Goal: Task Accomplishment & Management: Manage account settings

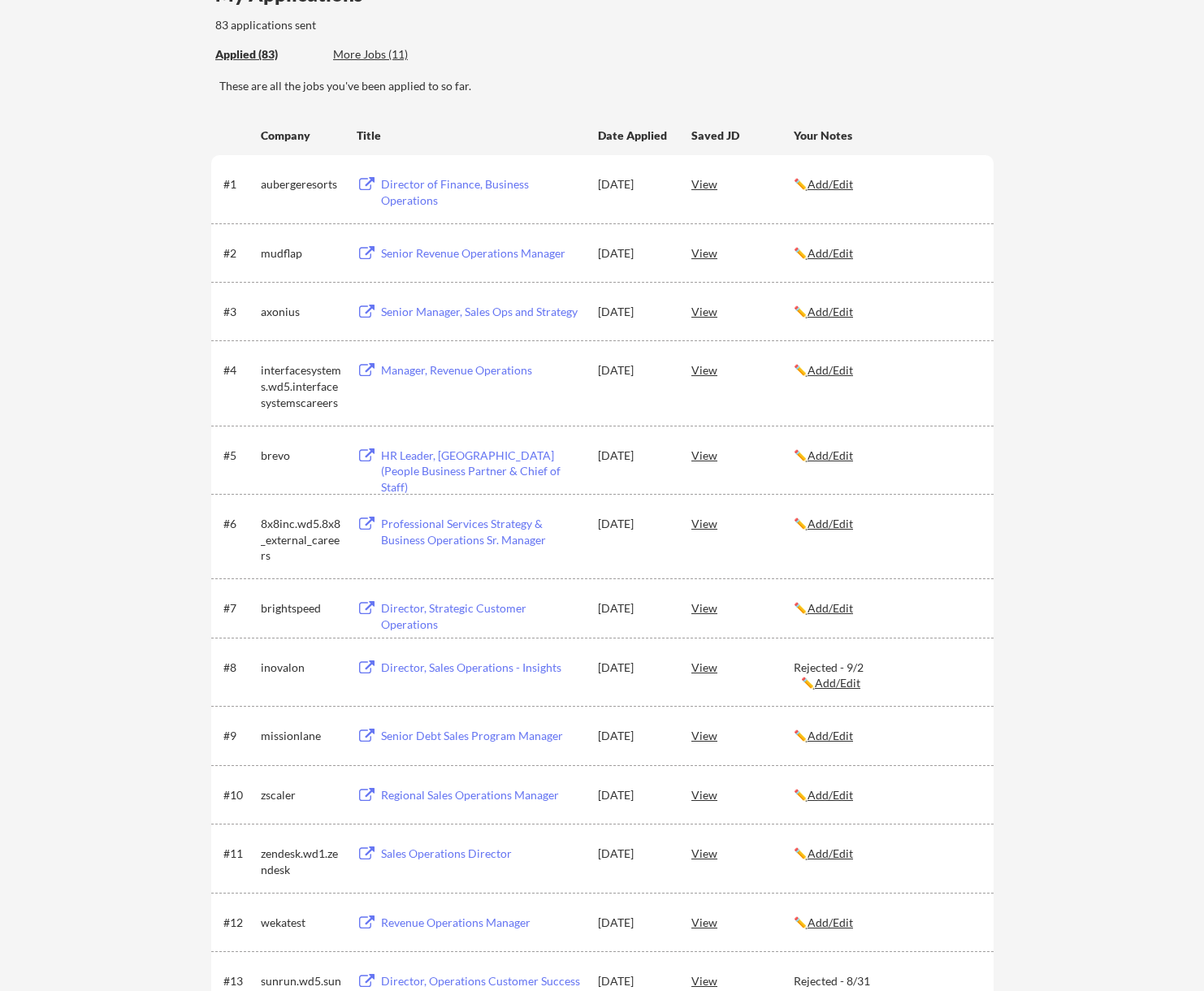
scroll to position [163, 0]
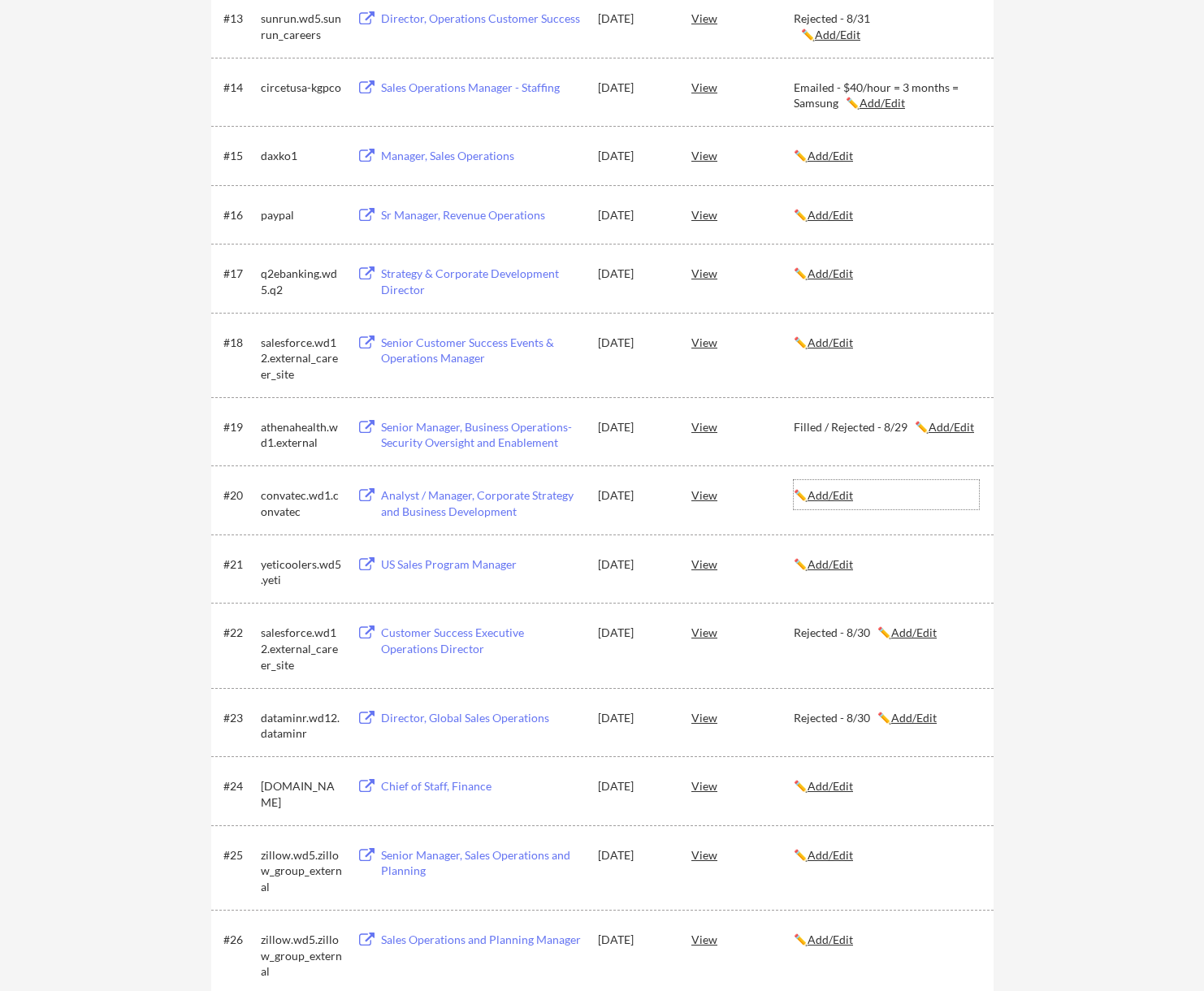
click at [848, 493] on u "Add/Edit" at bounding box center [829, 495] width 45 height 14
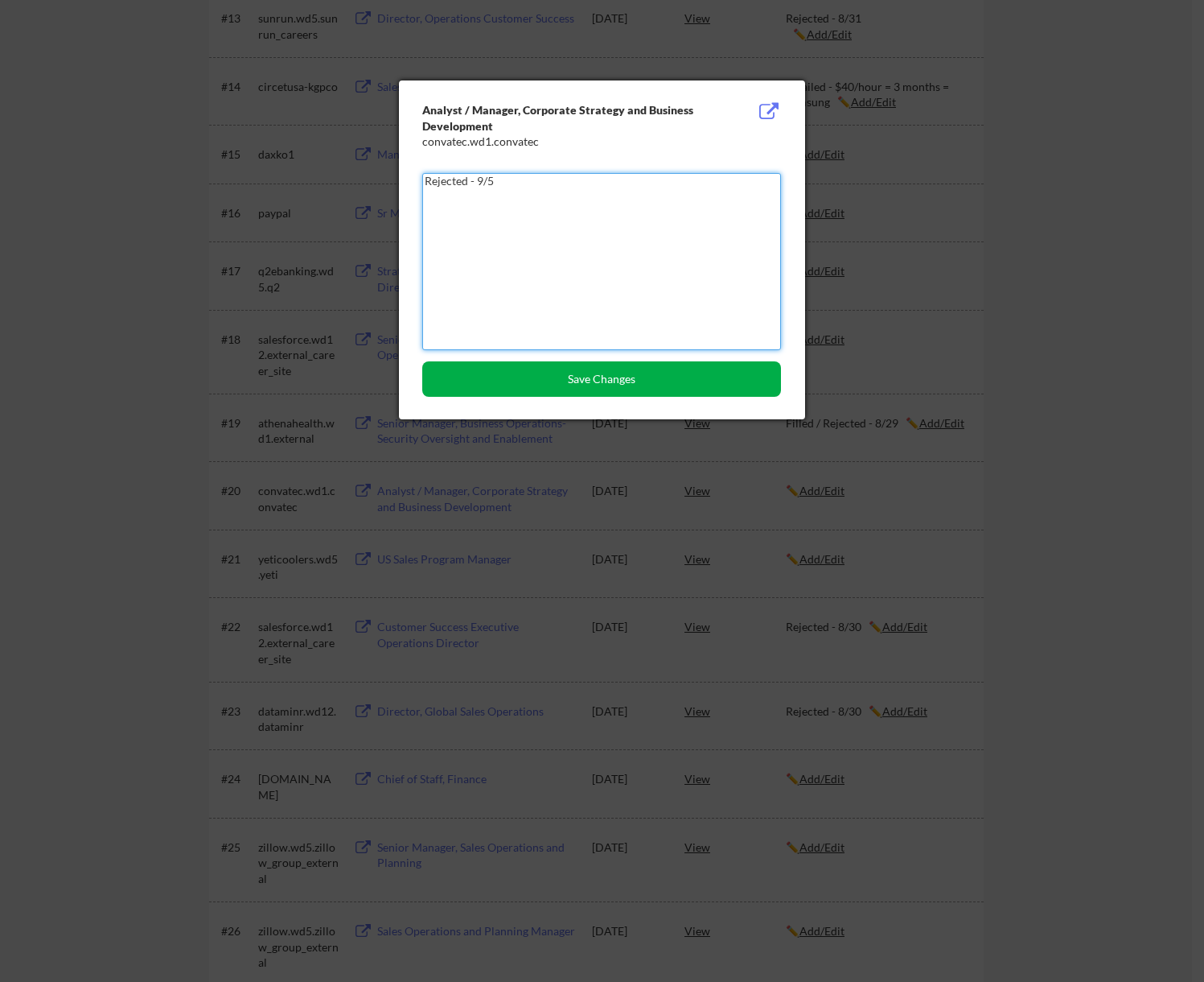
type textarea "Rejected - 9/5"
click at [636, 383] on button "Save Changes" at bounding box center [602, 379] width 359 height 36
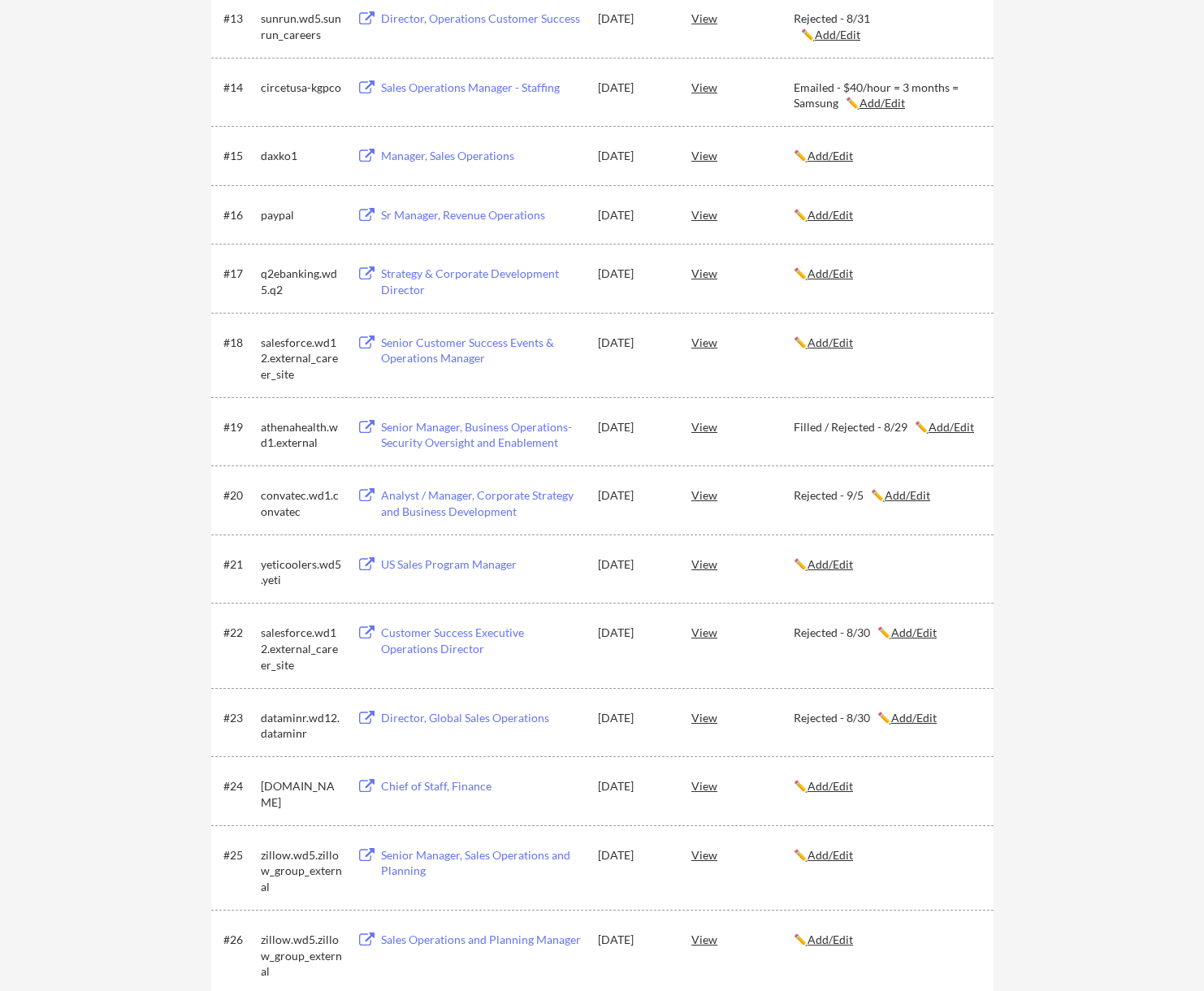
click at [812, 498] on div "Rejected - 9/5 ✏️ Add/Edit" at bounding box center [887, 496] width 185 height 17
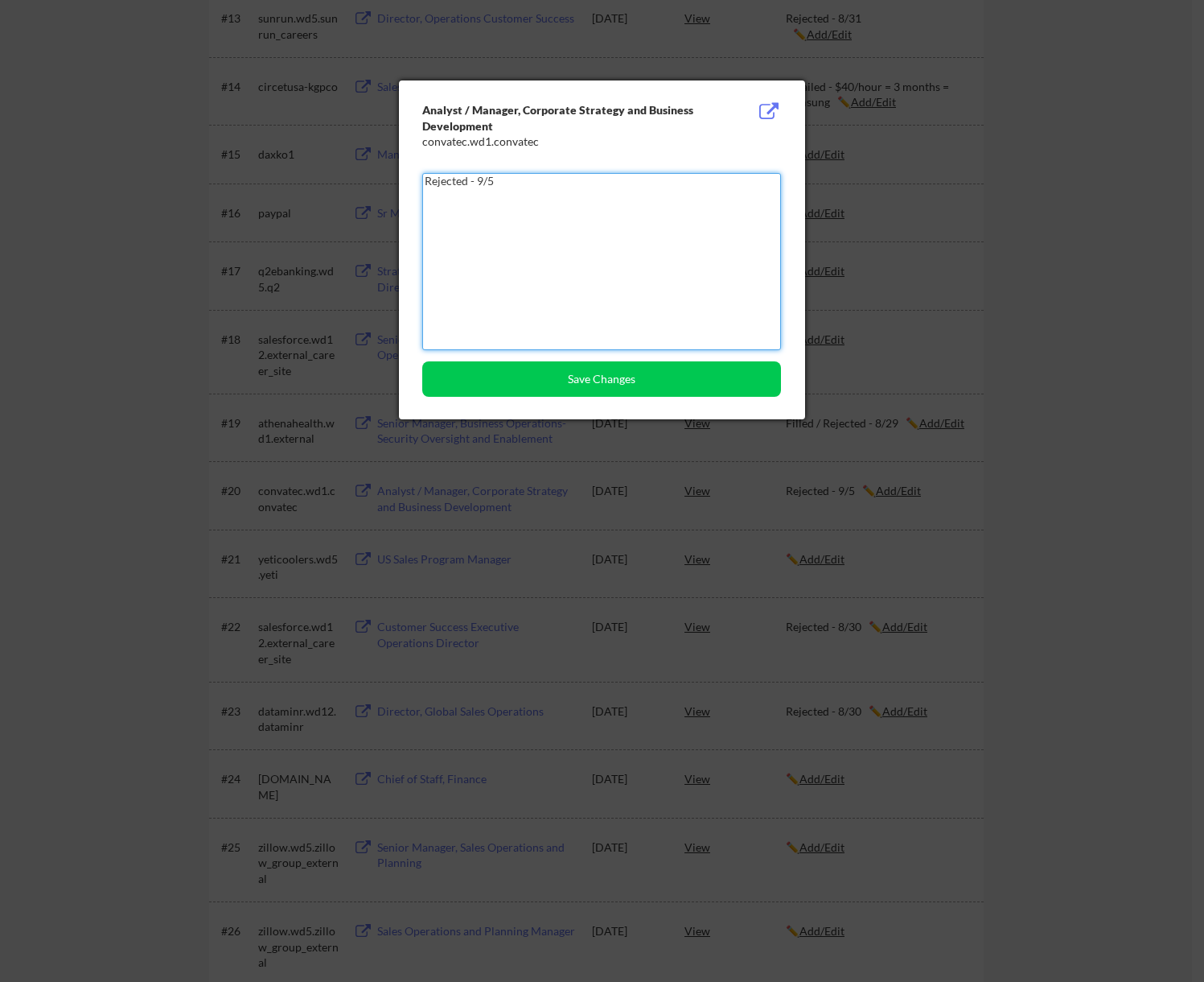
drag, startPoint x: 489, startPoint y: 183, endPoint x: 272, endPoint y: 188, distance: 217.1
click at [689, 365] on button "Save Changes" at bounding box center [602, 379] width 359 height 36
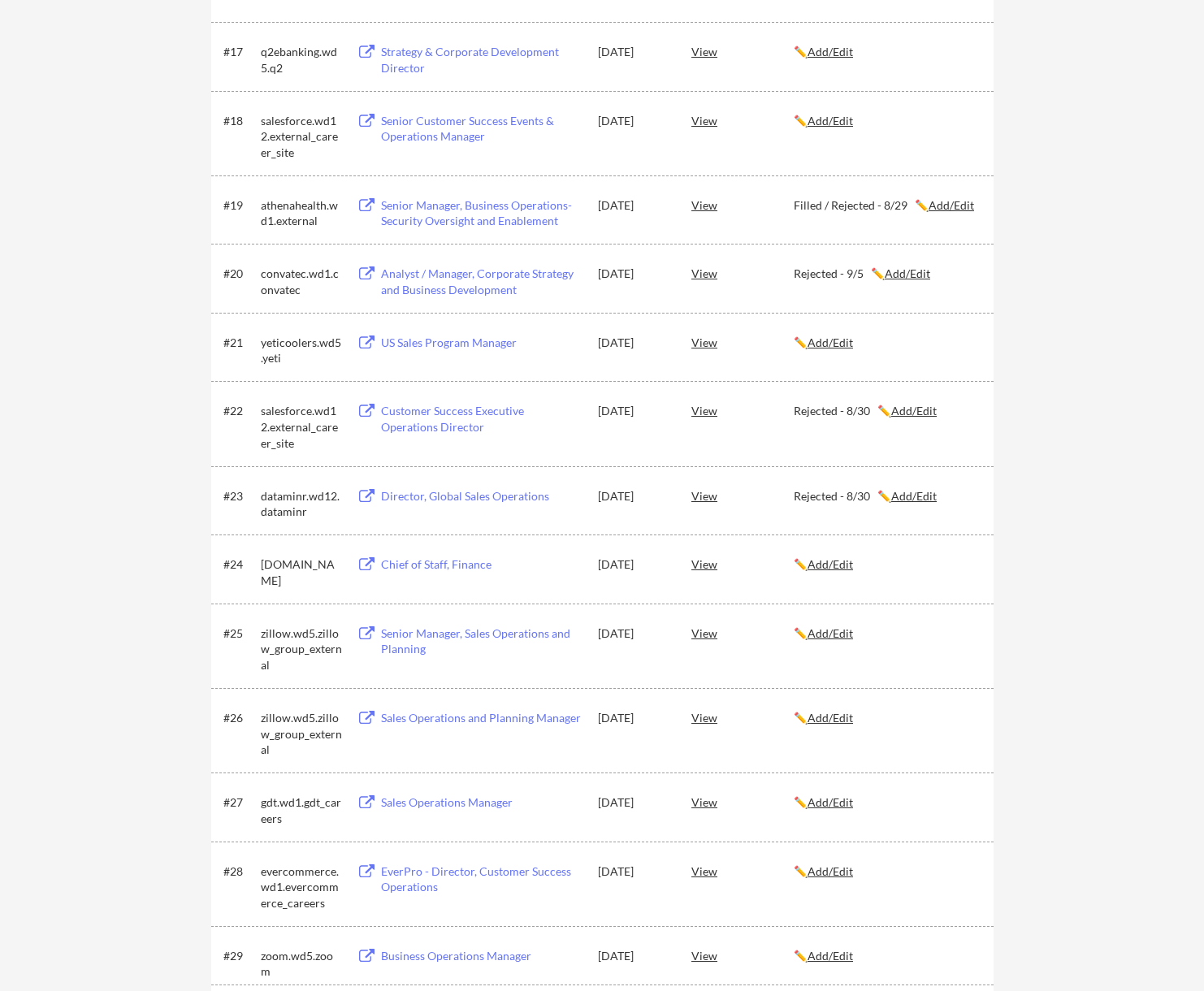
scroll to position [4838, 0]
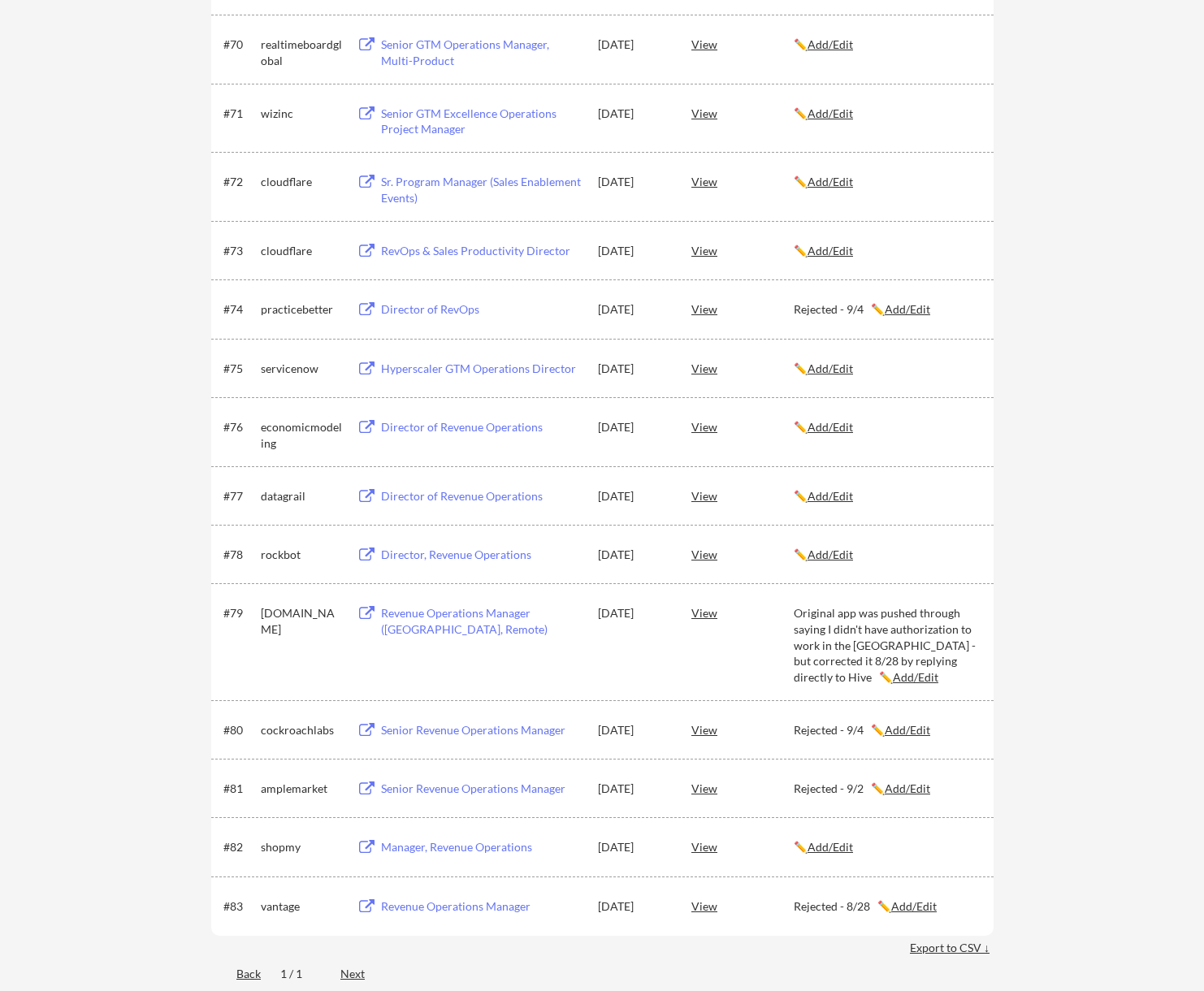
click at [851, 499] on u "Add/Edit" at bounding box center [829, 496] width 45 height 14
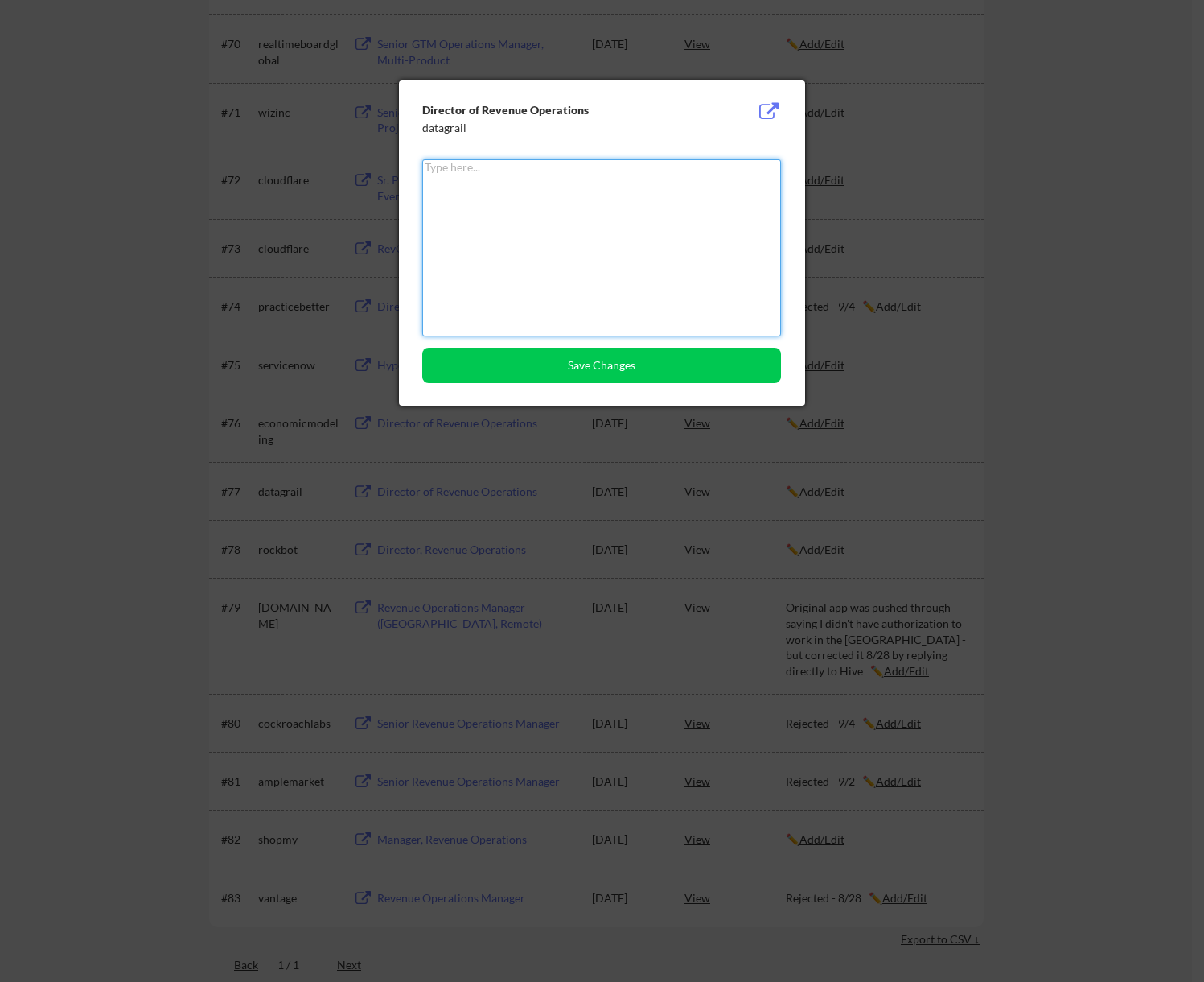
click at [662, 268] on textarea at bounding box center [602, 247] width 359 height 177
paste textarea "Rejected - 9/"
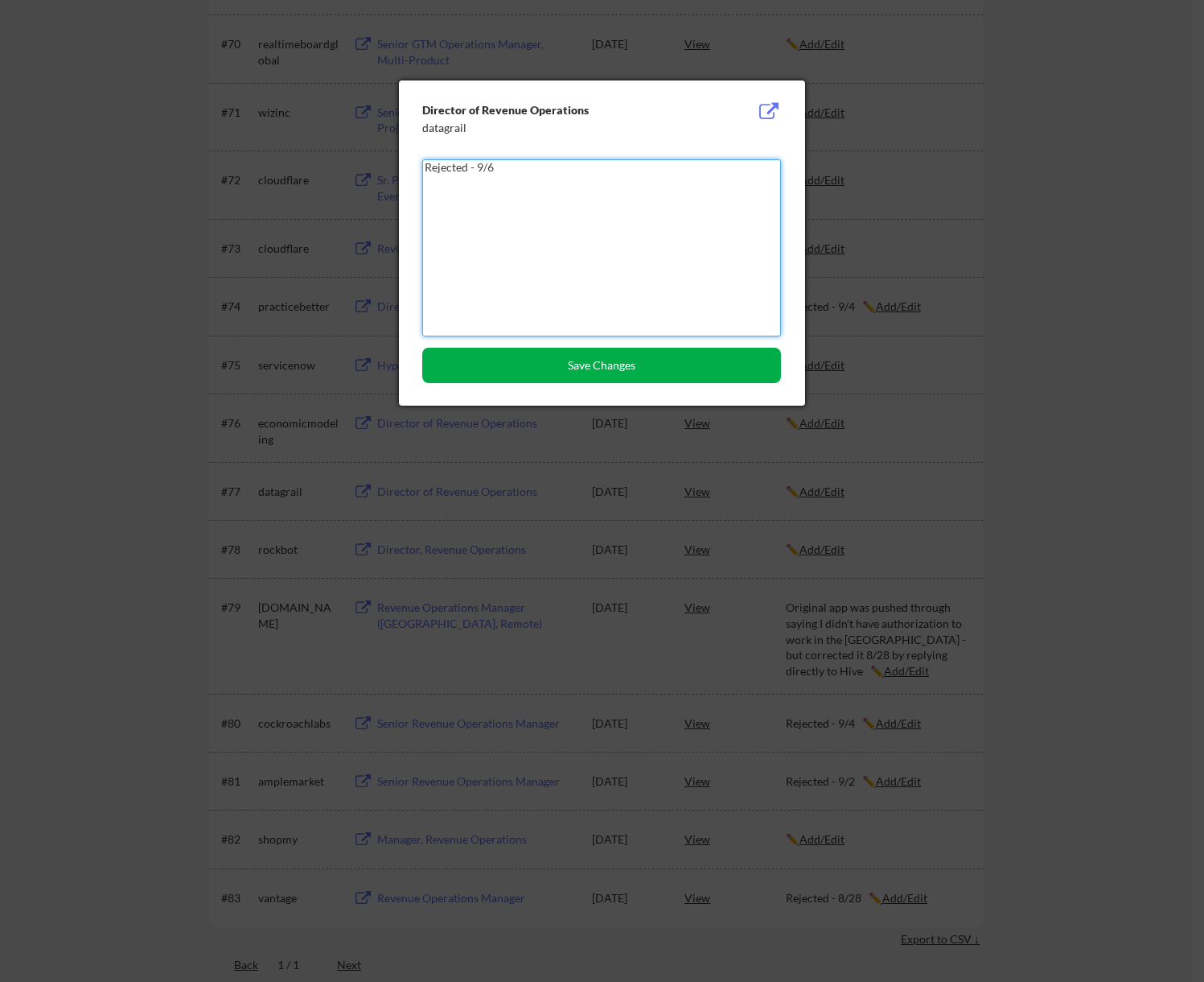
click at [647, 367] on button "Save Changes" at bounding box center [602, 366] width 359 height 36
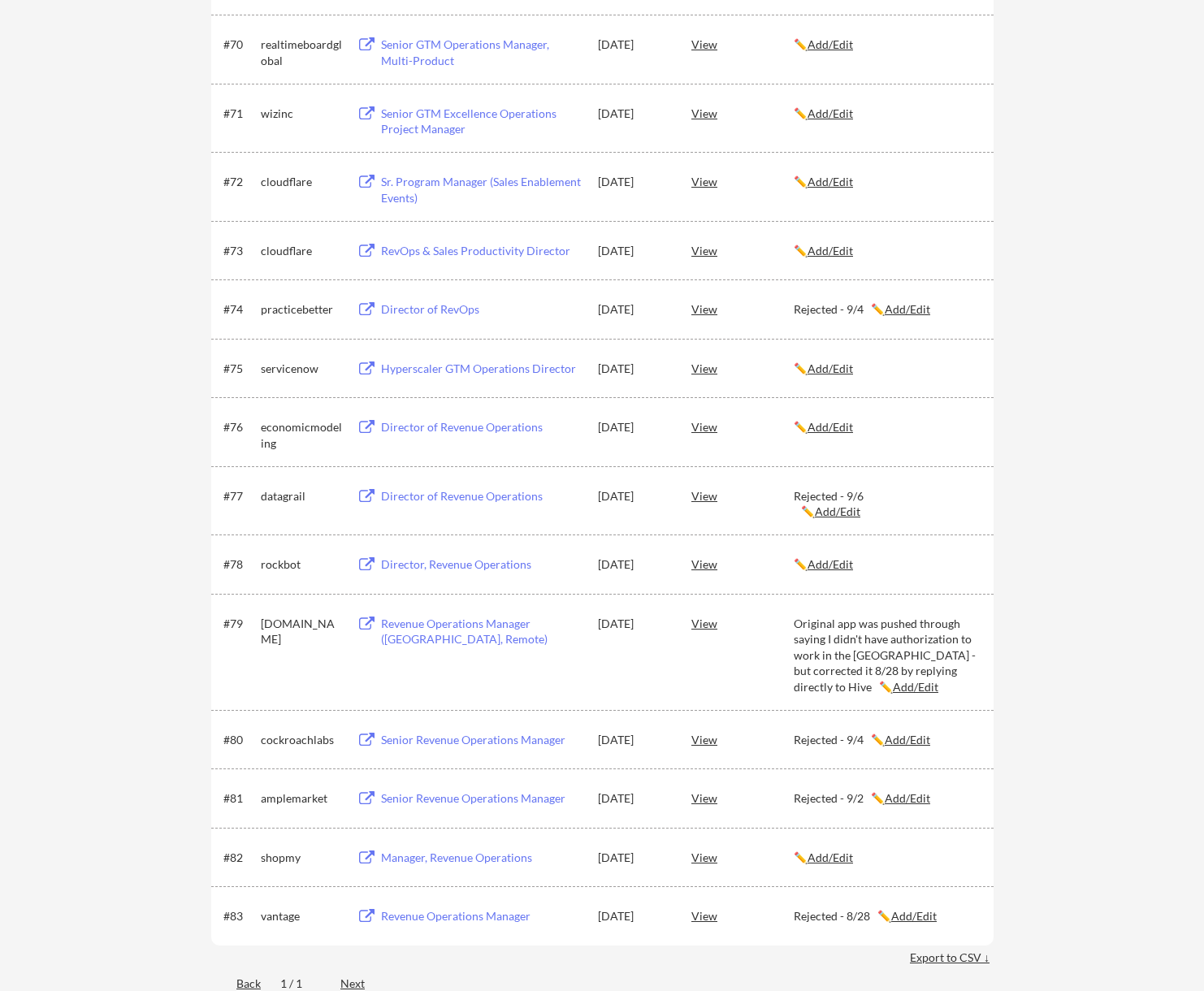
click at [849, 503] on div "Rejected - 9/6 ✏️ Add/Edit" at bounding box center [887, 504] width 185 height 31
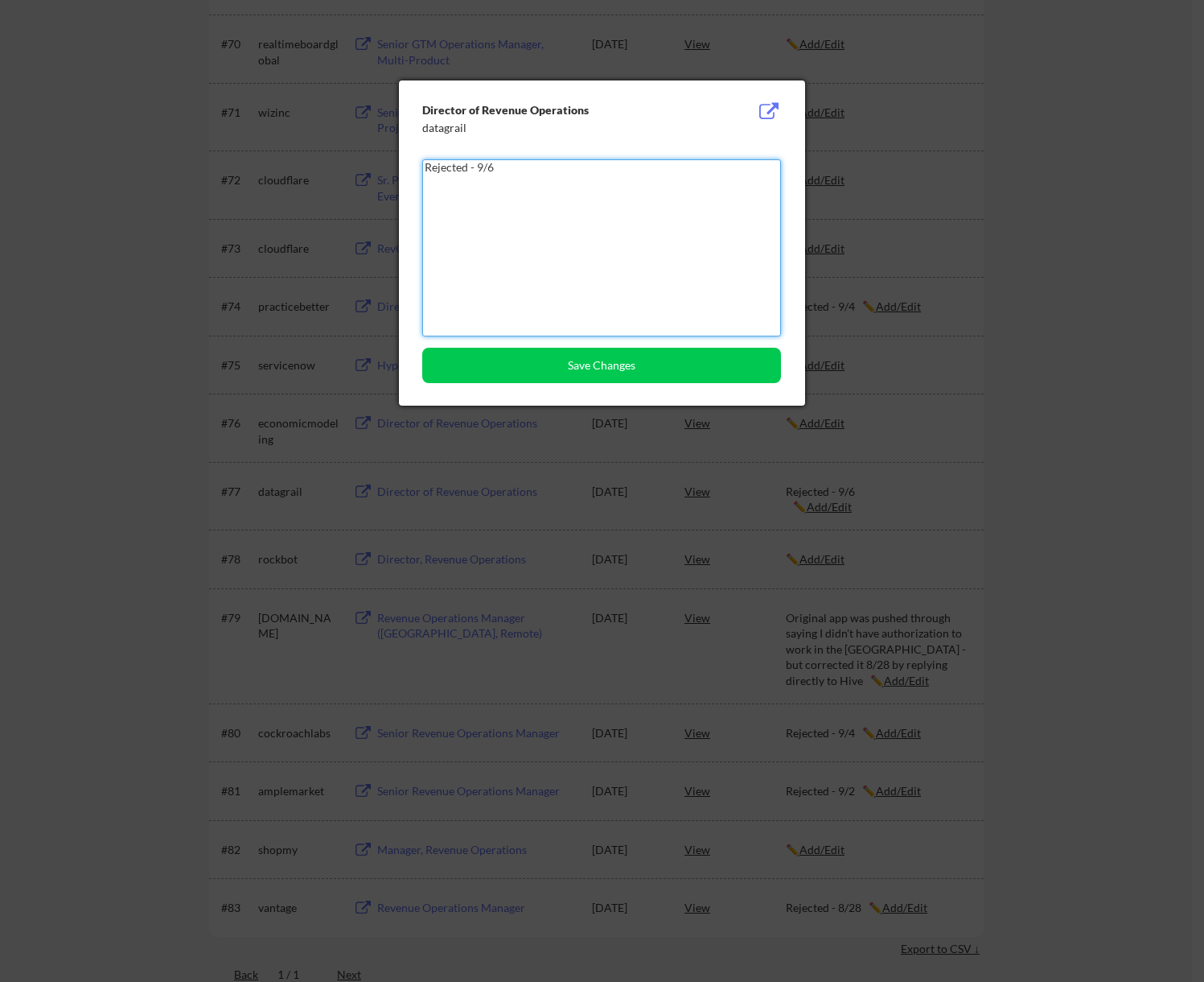
click at [569, 165] on textarea "Rejected - 9/6" at bounding box center [602, 247] width 359 height 177
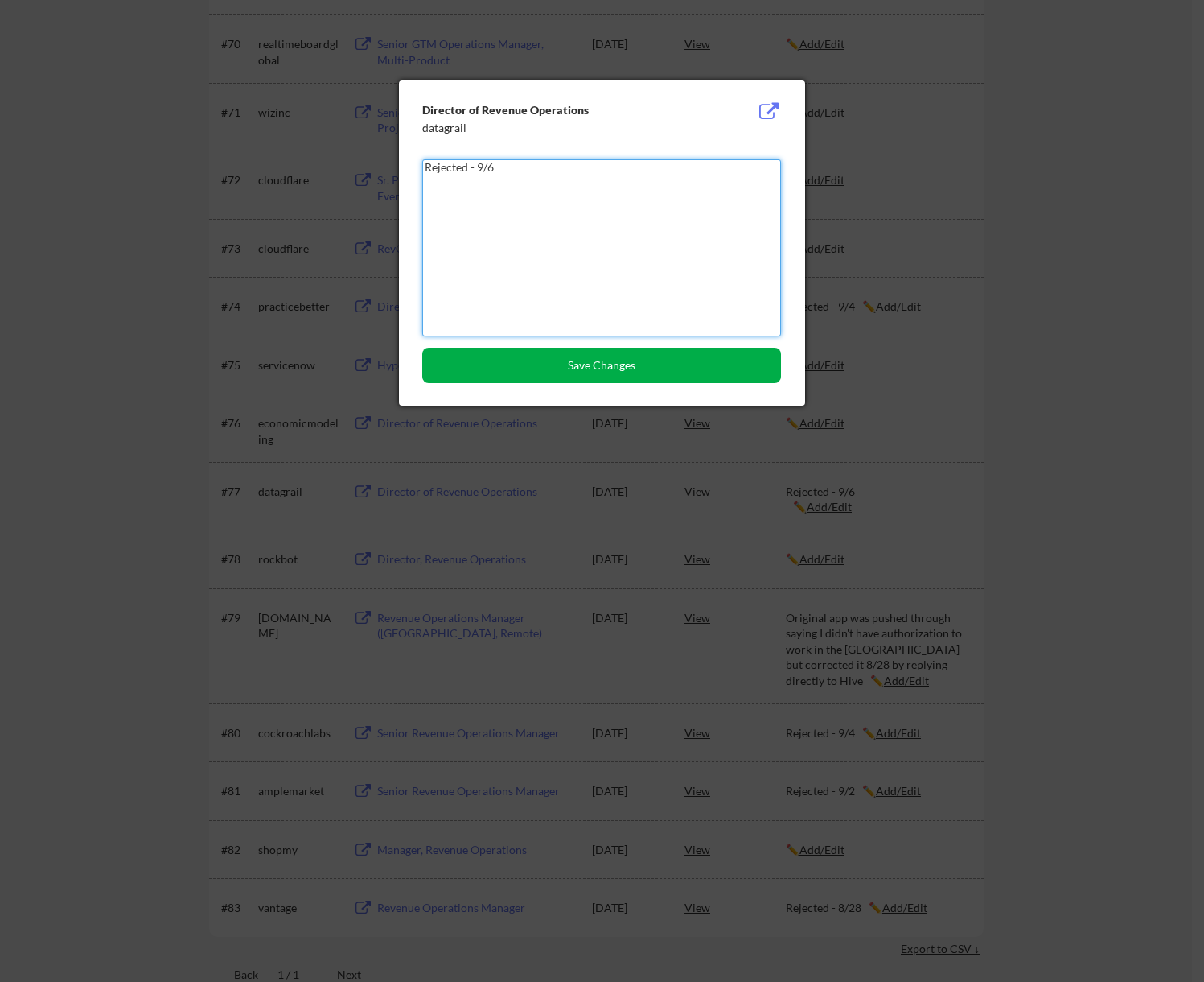
click at [602, 362] on button "Save Changes" at bounding box center [602, 366] width 359 height 36
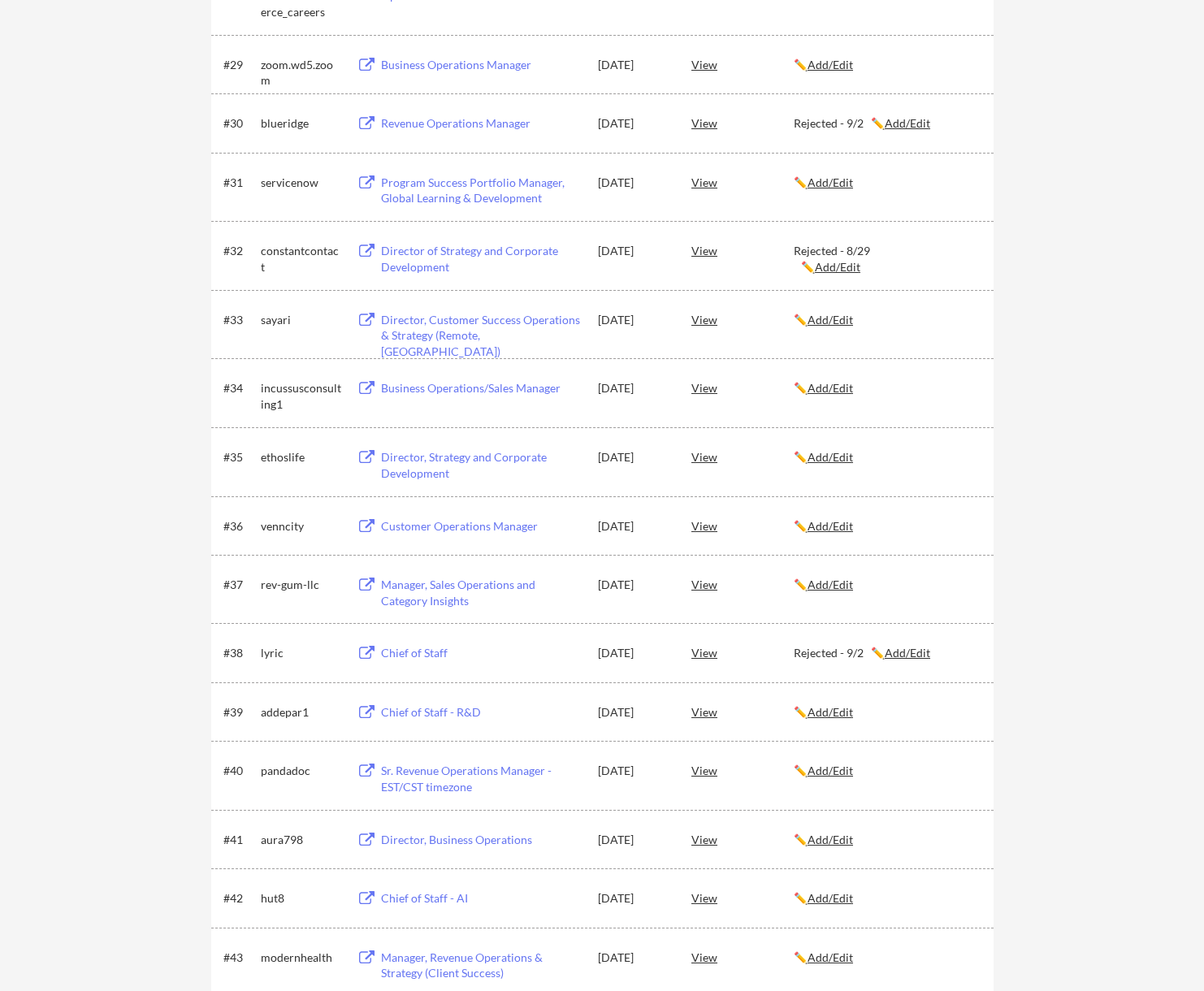
scroll to position [2157, 0]
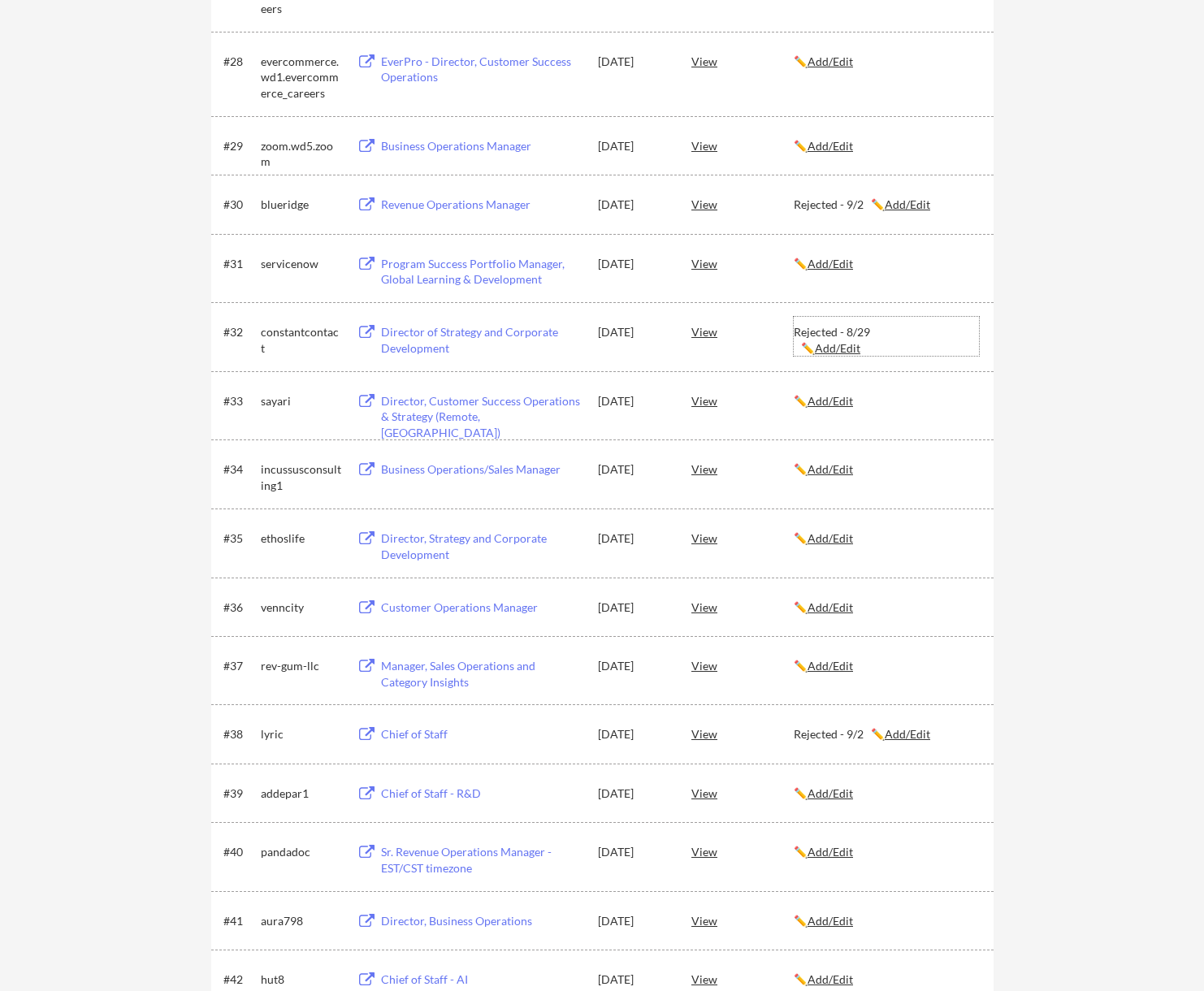
click at [855, 345] on u "Add/Edit" at bounding box center [837, 348] width 45 height 14
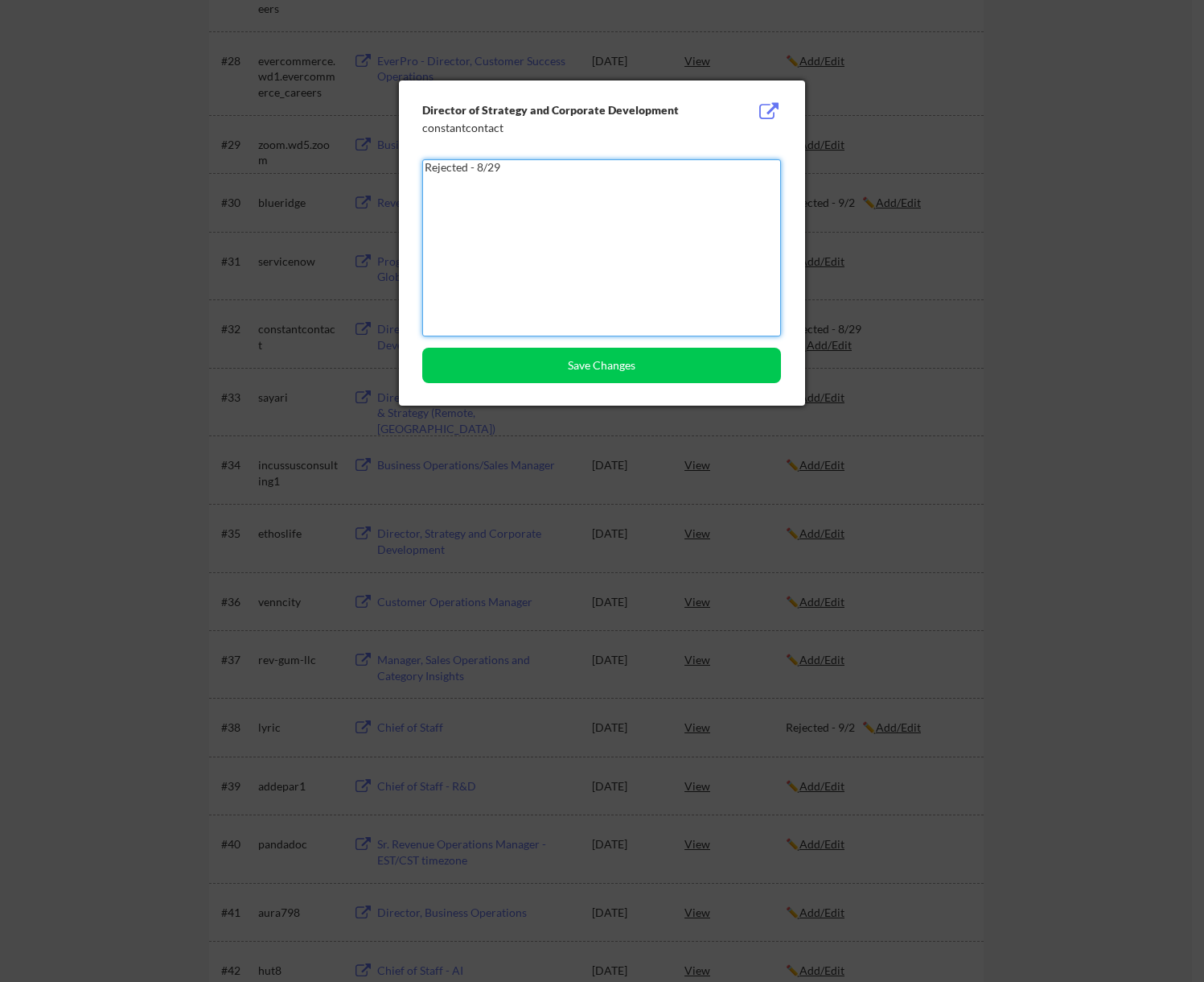
click at [733, 198] on textarea "Rejected - 8/29" at bounding box center [602, 247] width 359 height 177
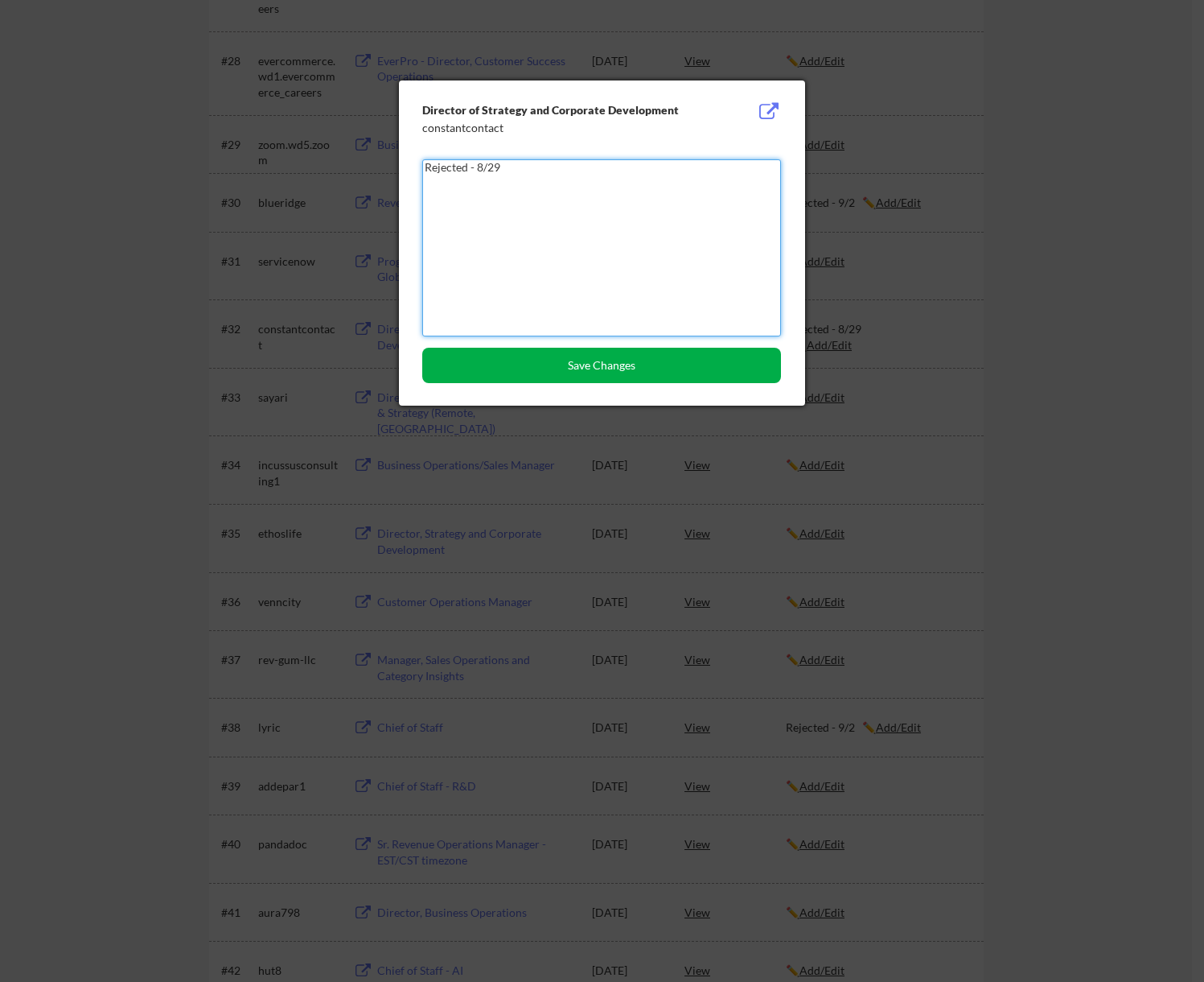
click at [620, 362] on button "Save Changes" at bounding box center [602, 366] width 359 height 36
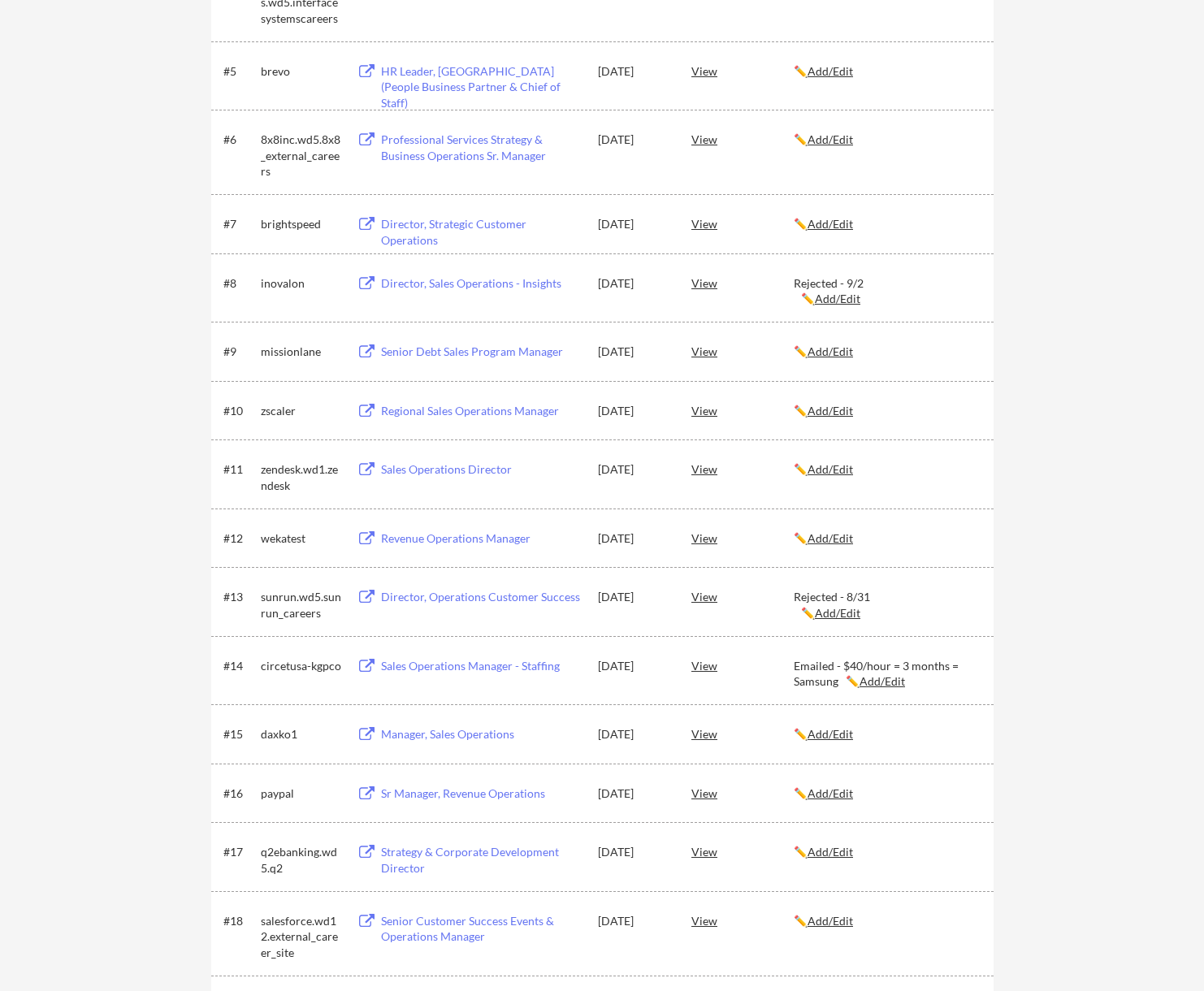
scroll to position [532, 0]
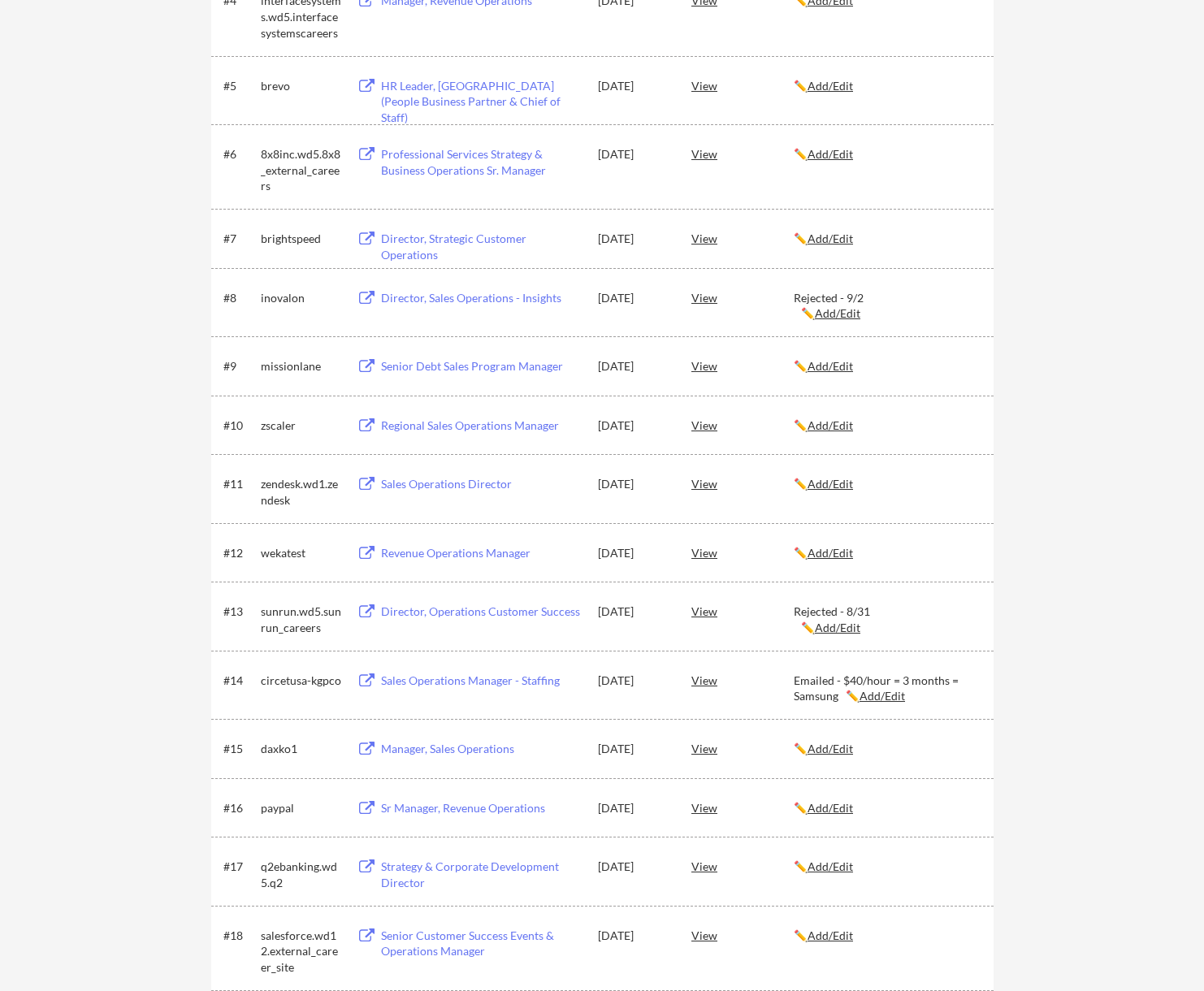
click at [847, 312] on u "Add/Edit" at bounding box center [837, 312] width 45 height 14
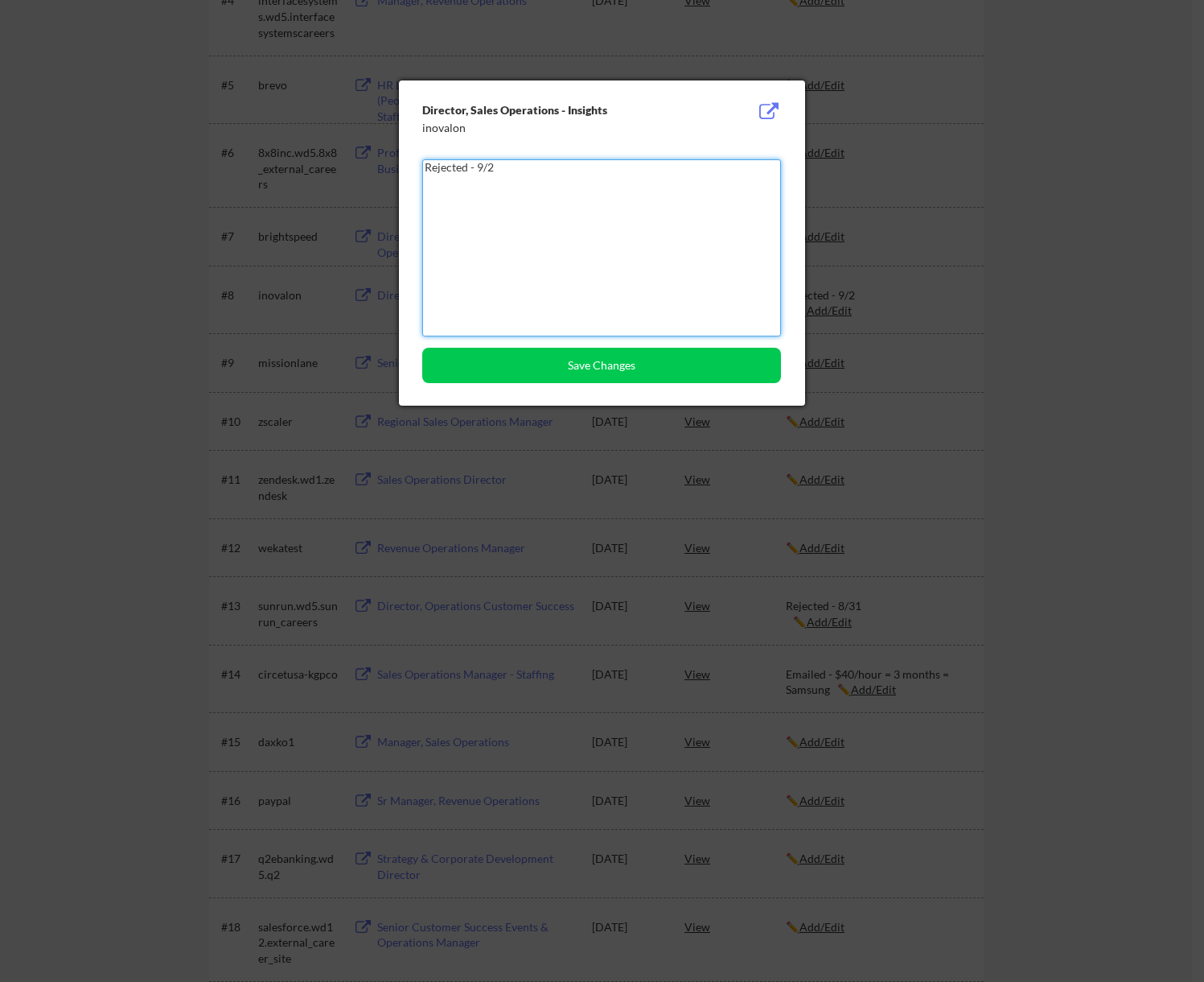
click at [679, 170] on textarea "Rejected - 9/2" at bounding box center [602, 247] width 359 height 177
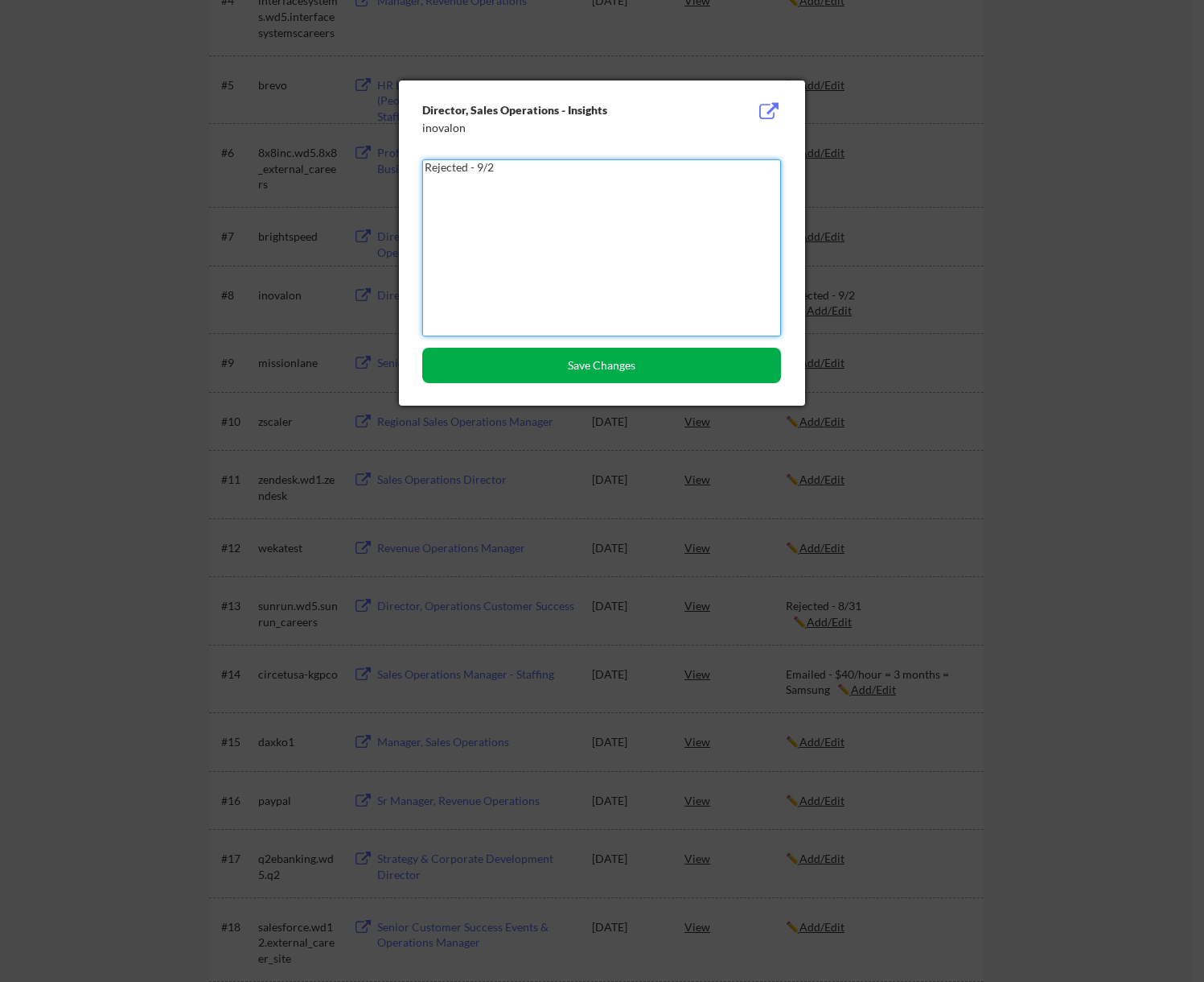
click at [589, 362] on button "Save Changes" at bounding box center [602, 366] width 359 height 36
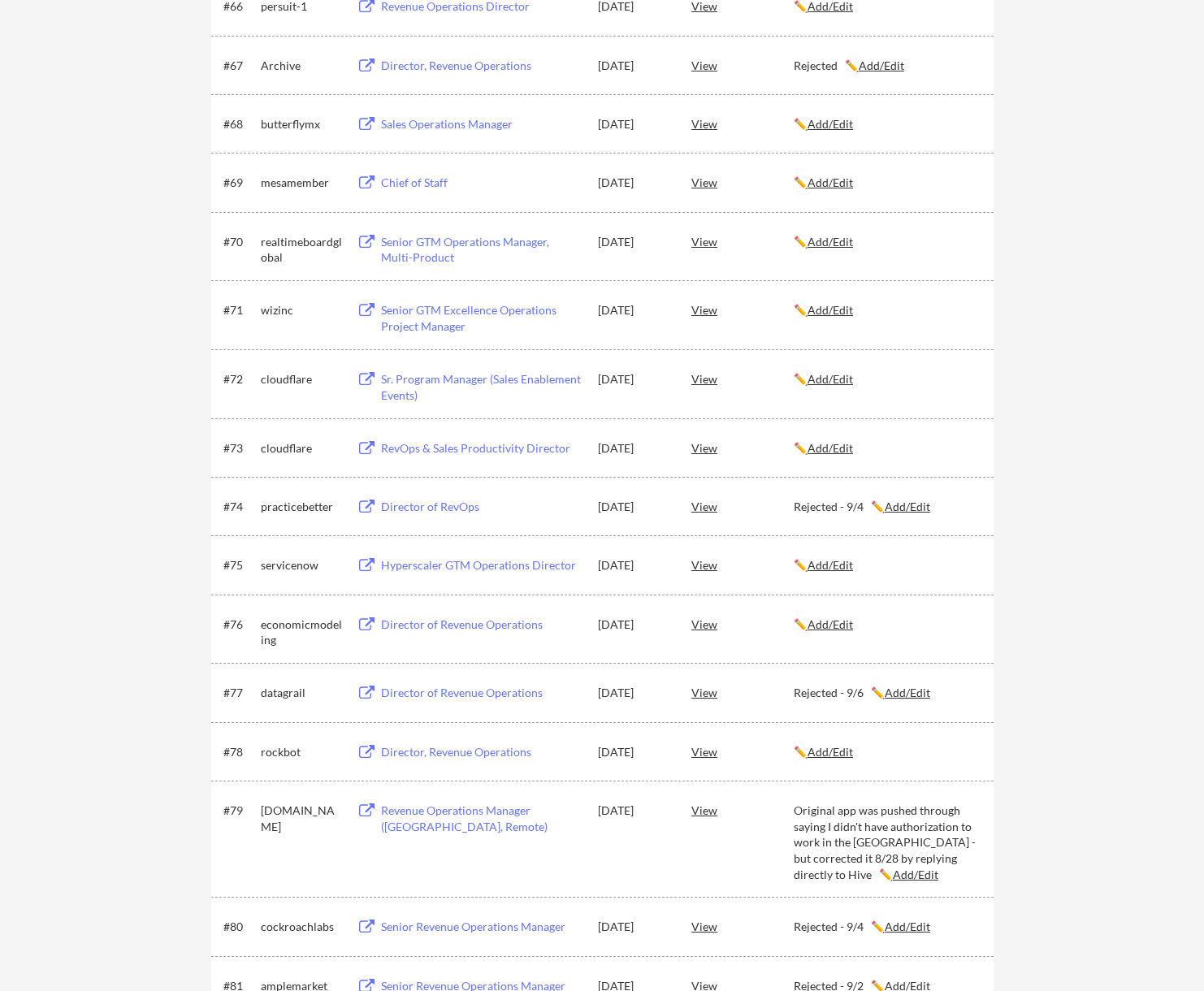
scroll to position [4386, 0]
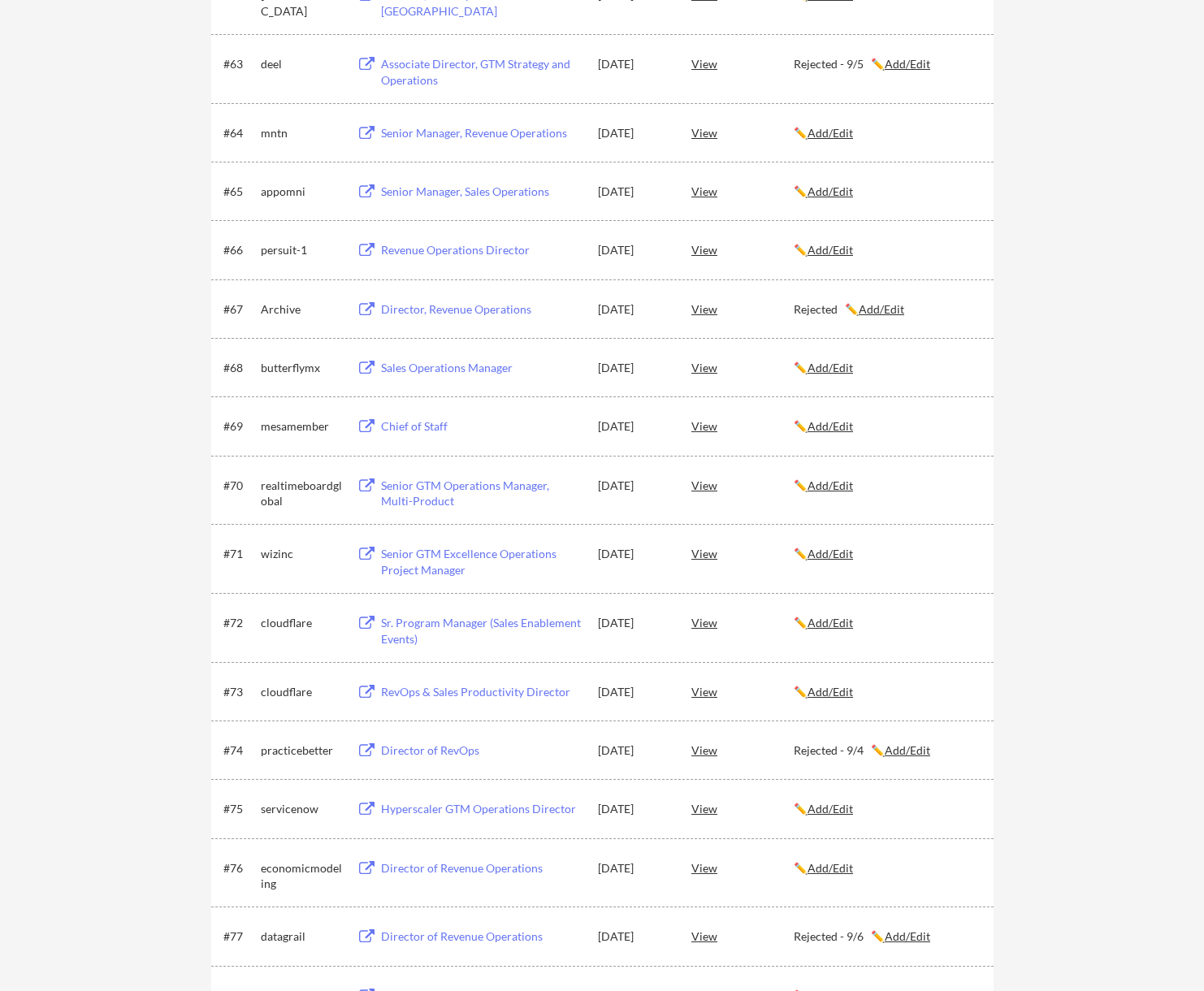
click at [264, 312] on div "Archive" at bounding box center [301, 310] width 81 height 17
copy div "Archive"
click at [875, 308] on u "Add/Edit" at bounding box center [881, 309] width 45 height 14
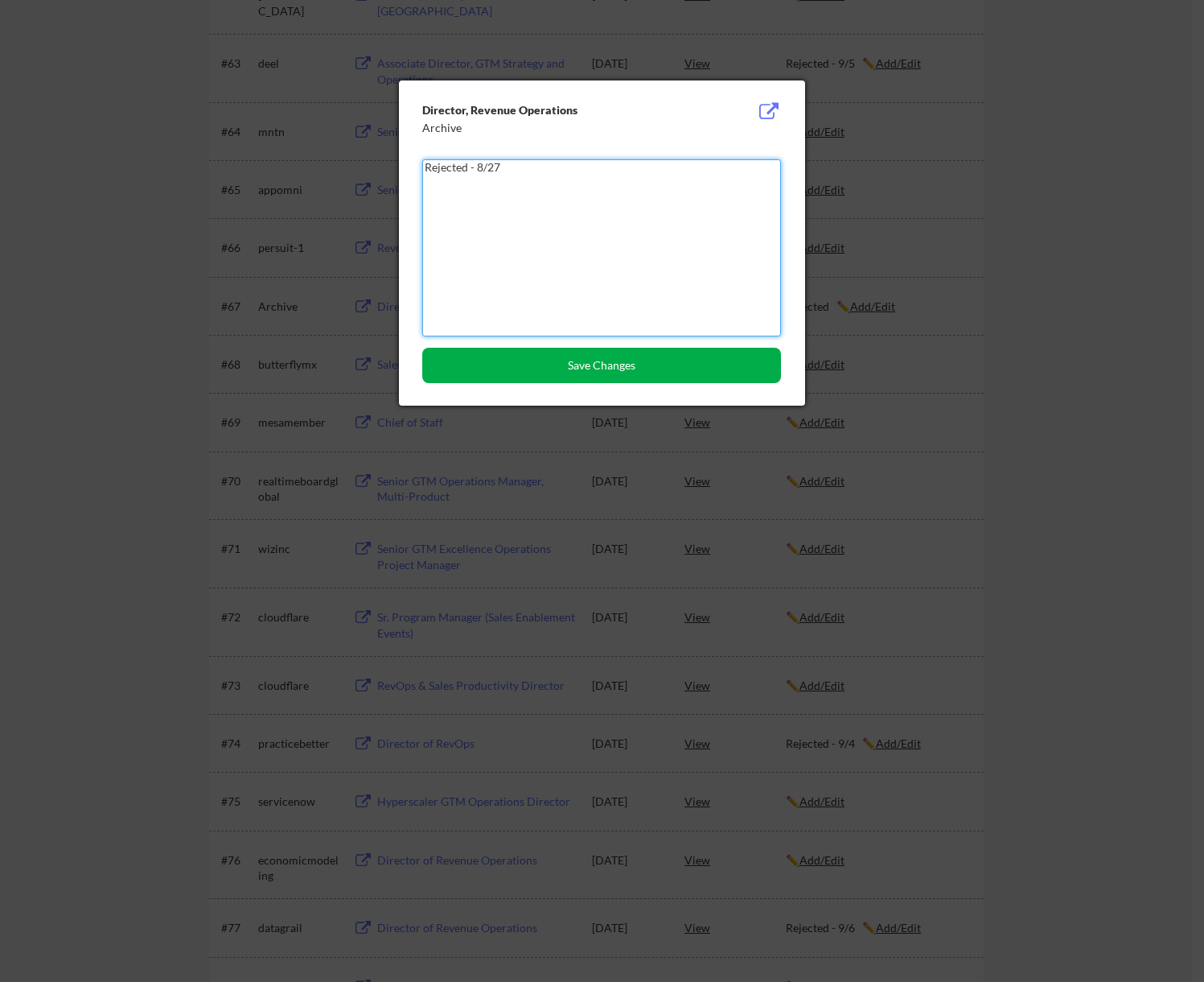
type textarea "Rejected - 8/27"
click at [576, 362] on button "Save Changes" at bounding box center [602, 366] width 359 height 36
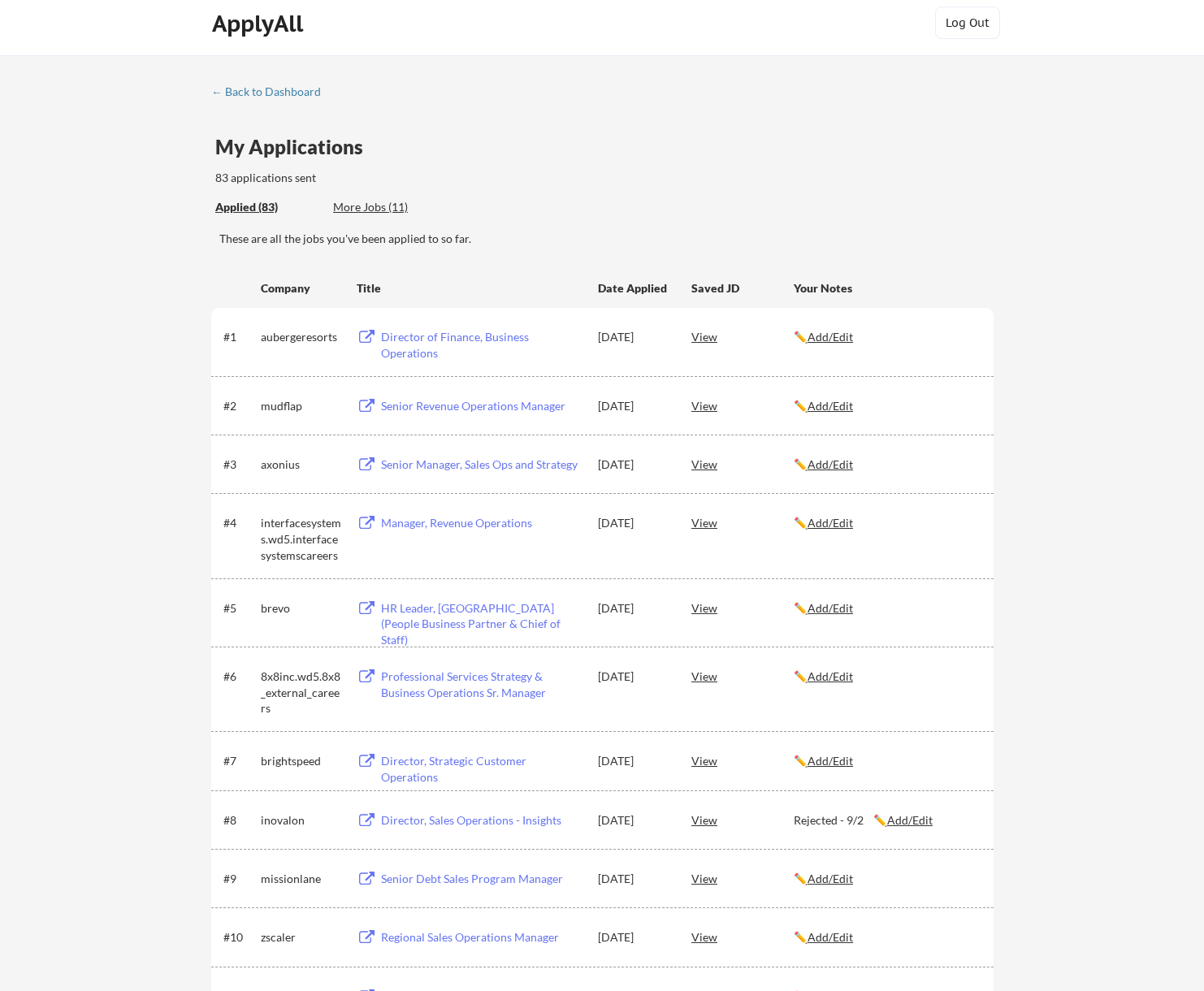
scroll to position [0, 0]
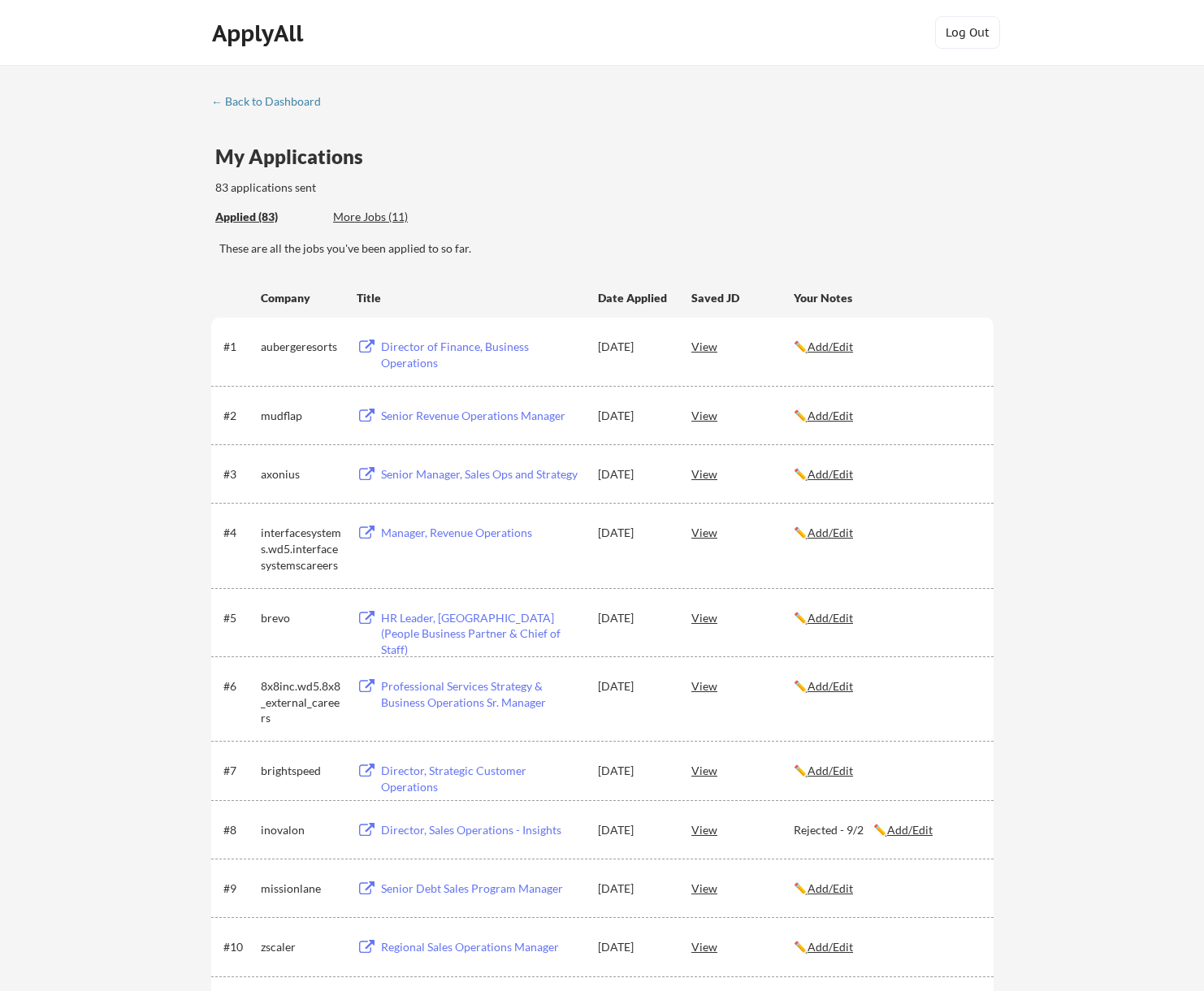
click at [836, 528] on u "Add/Edit" at bounding box center [829, 532] width 45 height 14
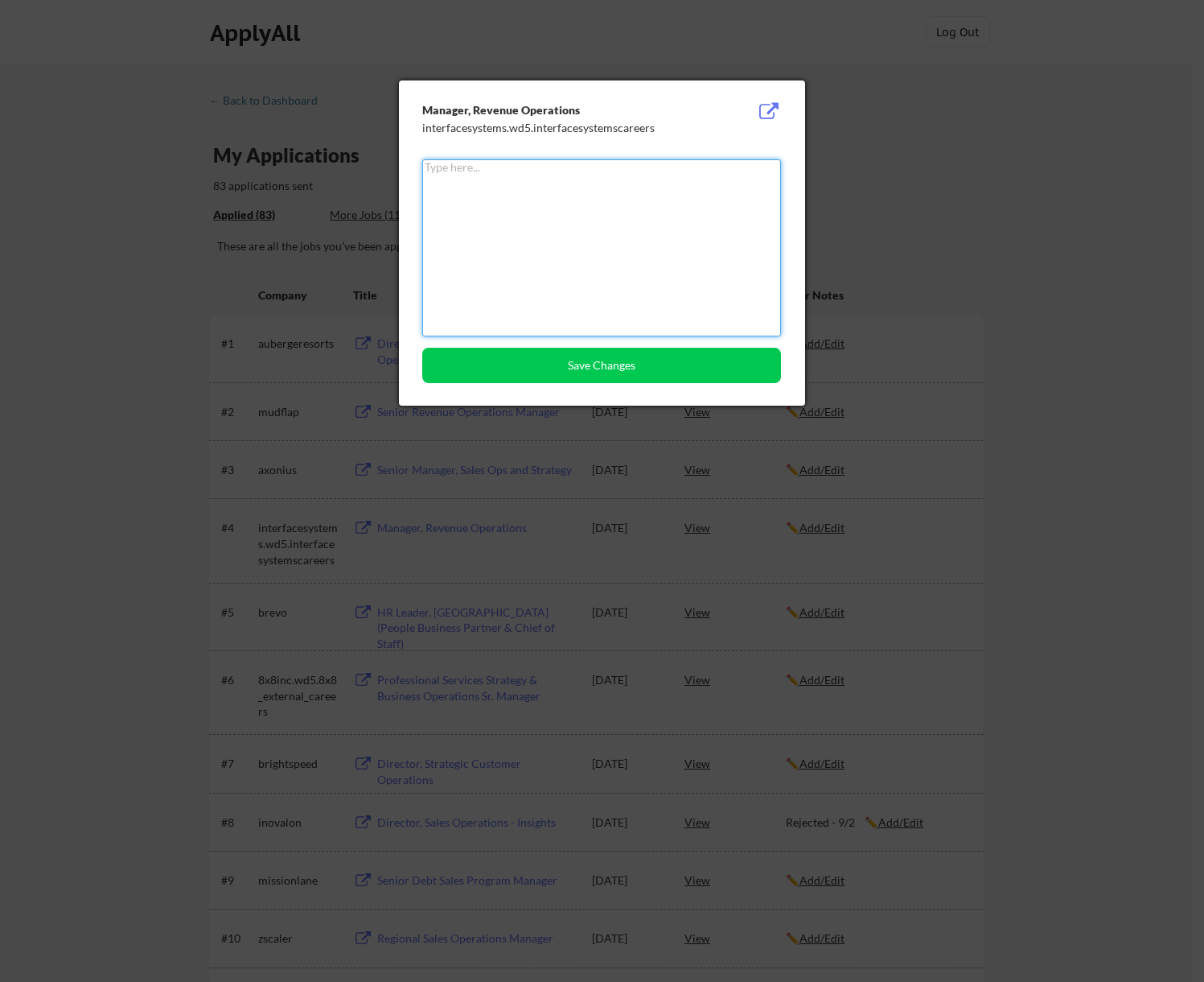
click at [711, 286] on textarea at bounding box center [602, 247] width 359 height 177
type textarea "I"
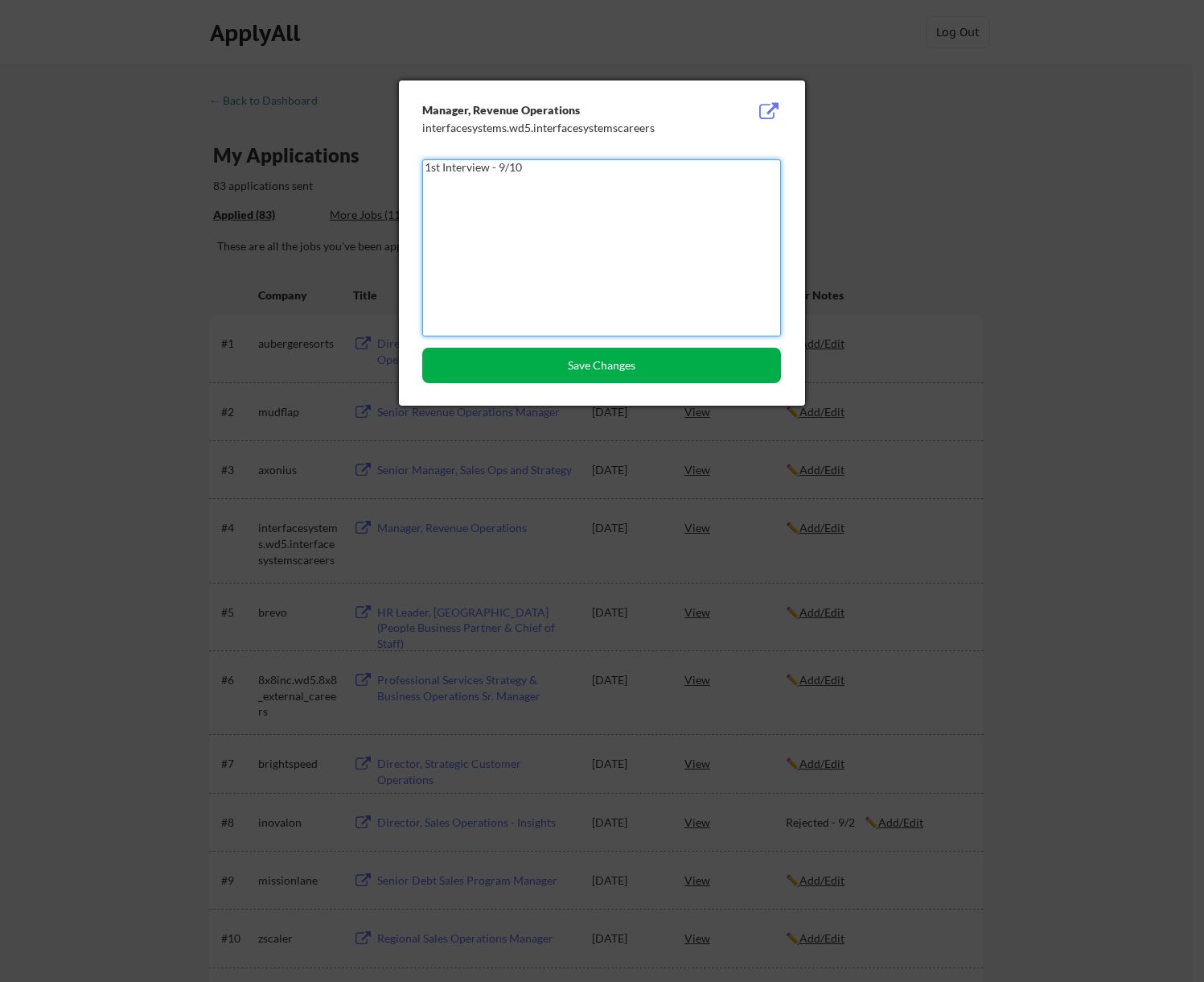
type textarea "1st Interview - 9/10"
click at [591, 370] on button "Save Changes" at bounding box center [602, 366] width 359 height 36
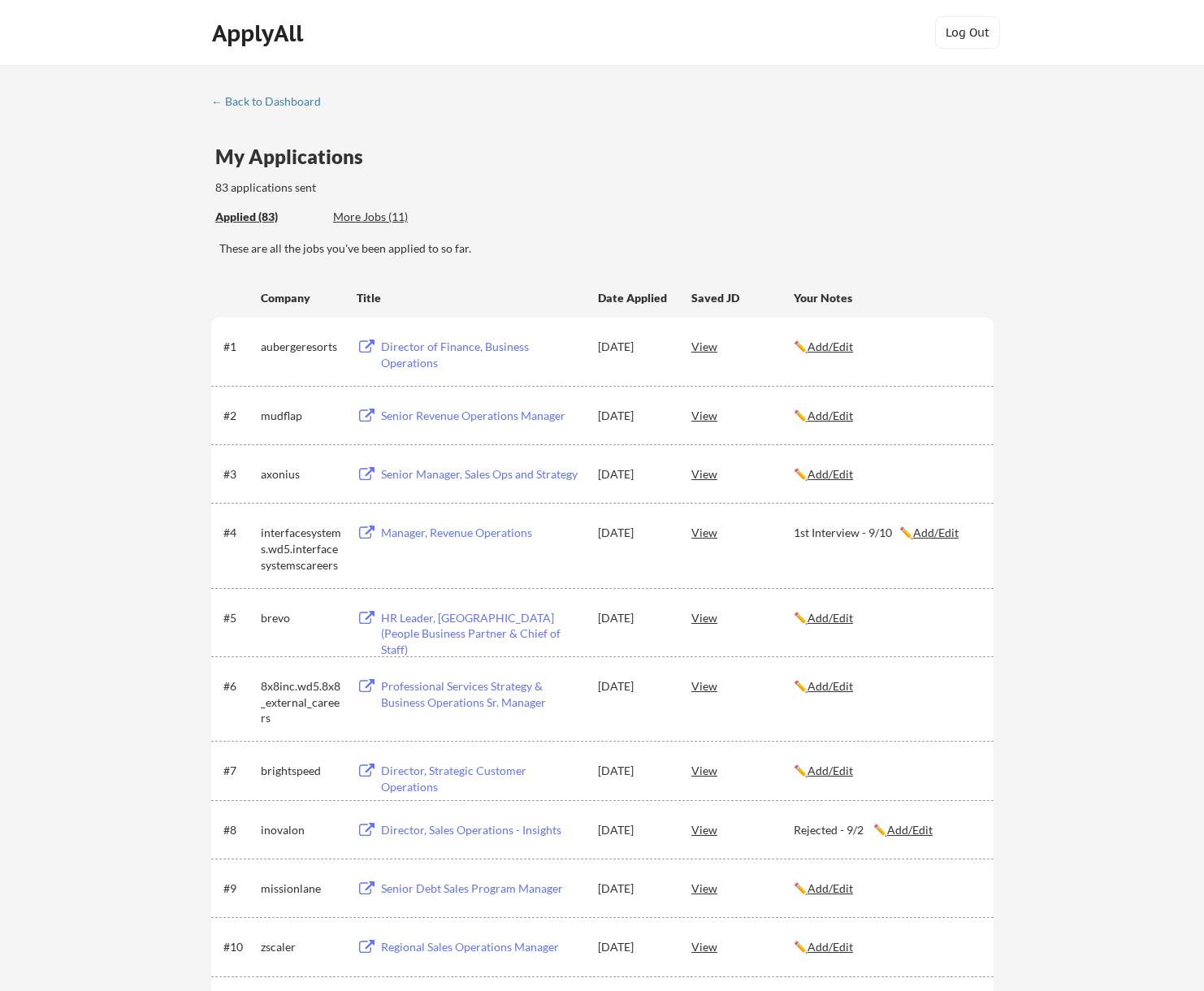
click at [531, 247] on div "These are all the jobs you've been applied to so far." at bounding box center [606, 249] width 774 height 17
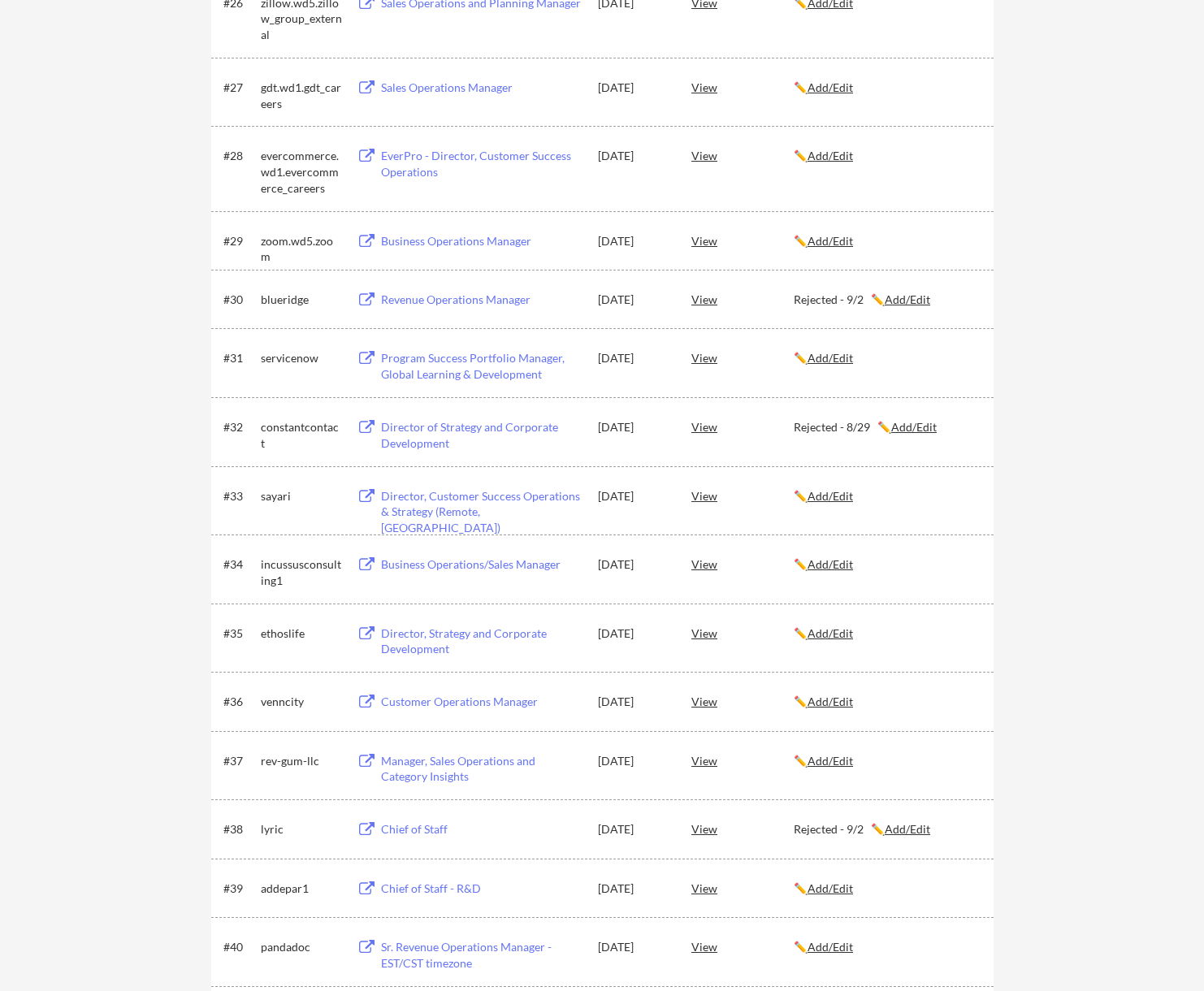
click at [835, 501] on u "Add/Edit" at bounding box center [829, 496] width 45 height 14
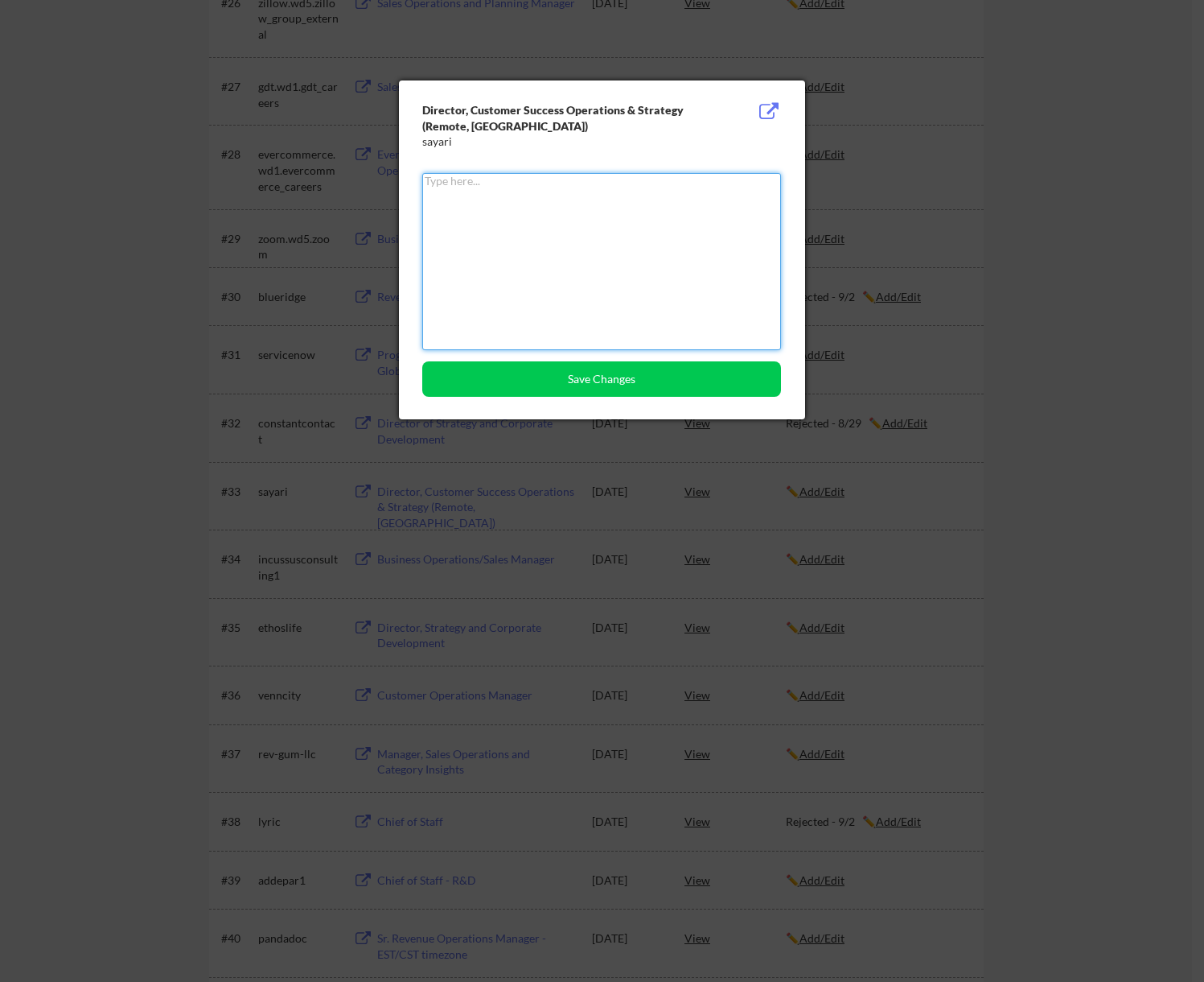
paste textarea "Archive"
type textarea "Archive"
drag, startPoint x: 536, startPoint y: 193, endPoint x: 417, endPoint y: 187, distance: 119.2
click at [417, 187] on div "Director, Customer Success Operations & Strategy (Remote, US) sayari Rejected -…" at bounding box center [602, 250] width 407 height 339
click at [567, 177] on textarea "Rejected - 9/" at bounding box center [602, 261] width 359 height 177
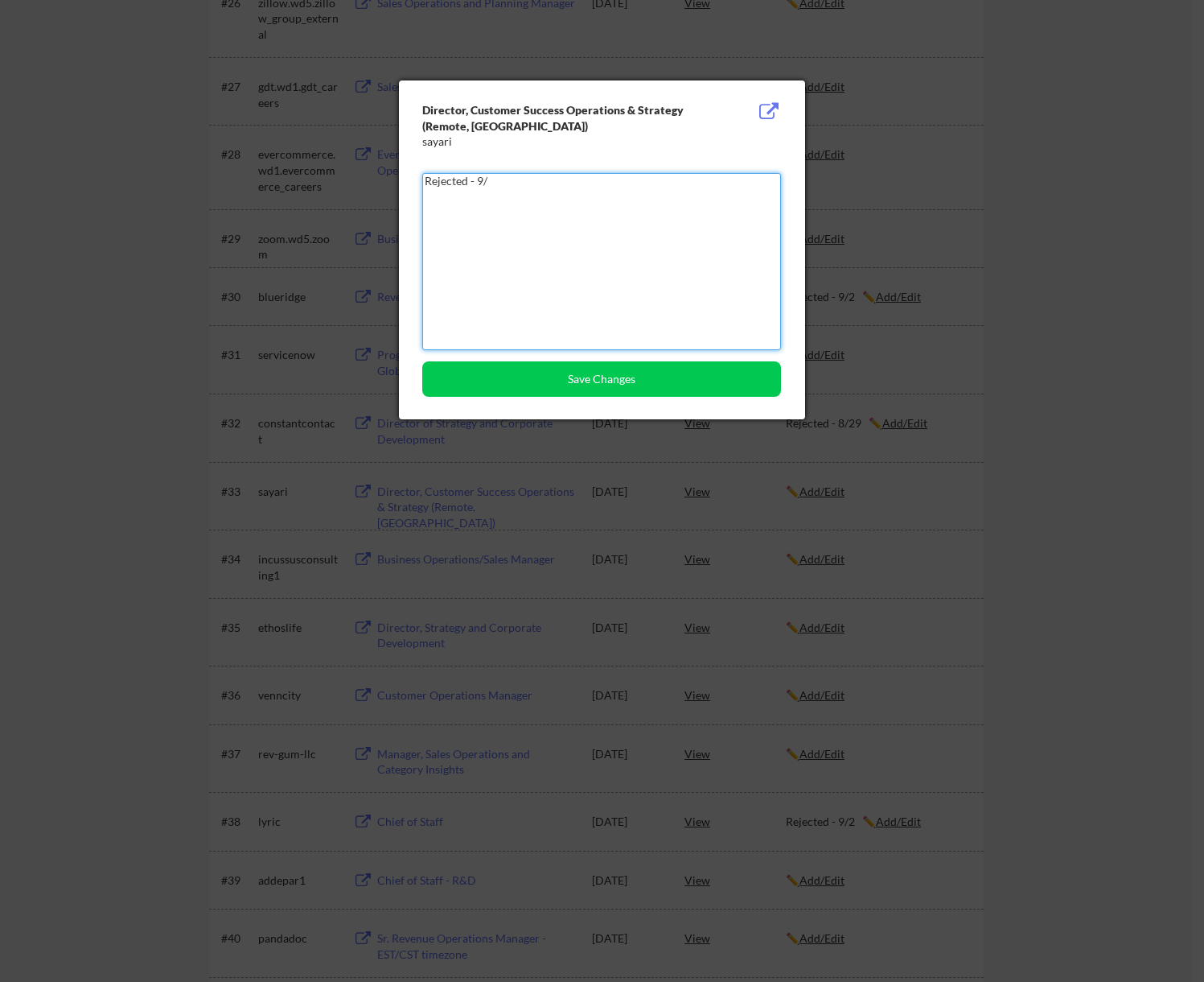
click at [547, 182] on textarea "Rejected - 9/" at bounding box center [602, 261] width 359 height 177
type textarea "Rejected - 9/7"
click at [628, 374] on button "Save Changes" at bounding box center [602, 379] width 359 height 36
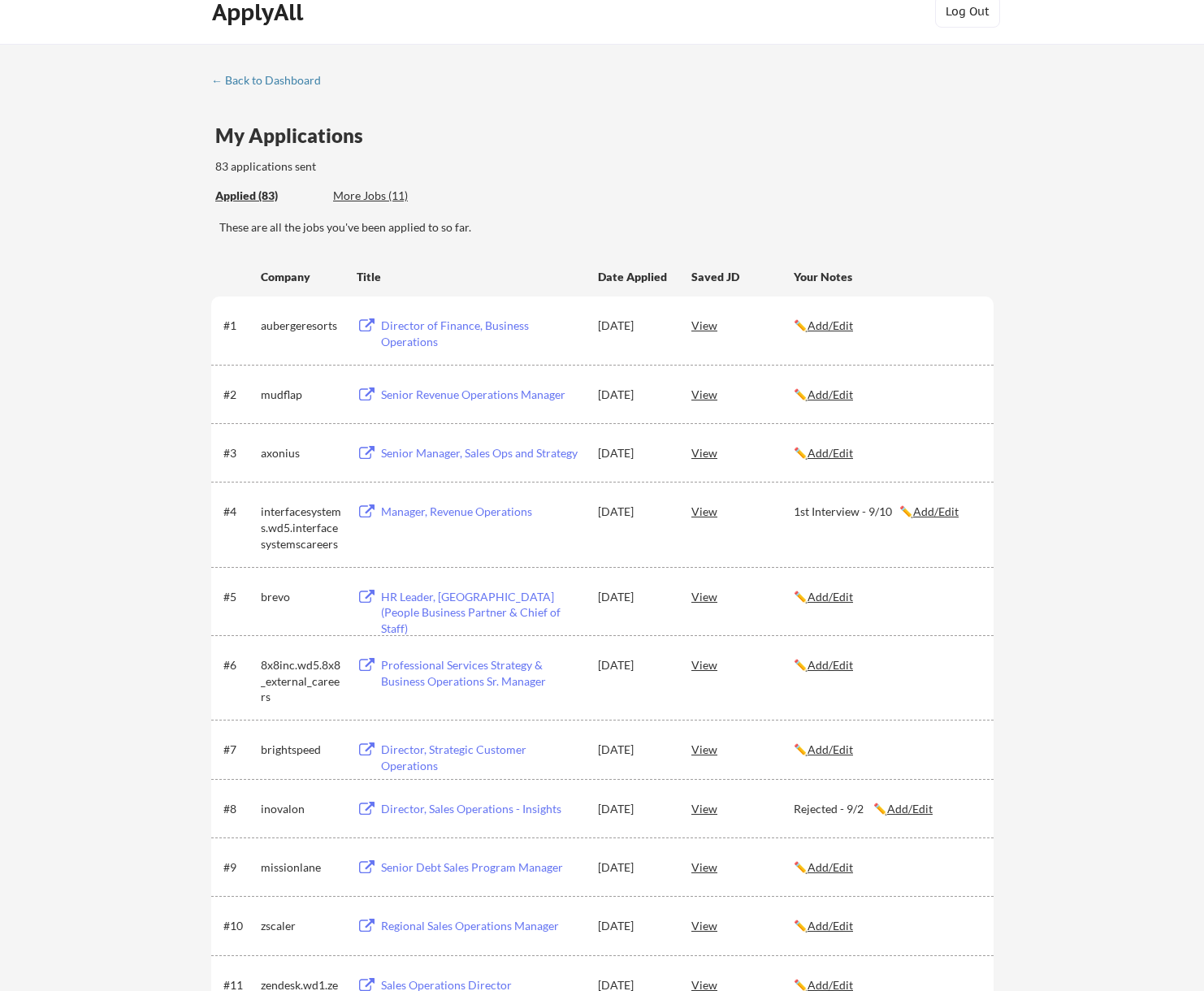
scroll to position [0, 0]
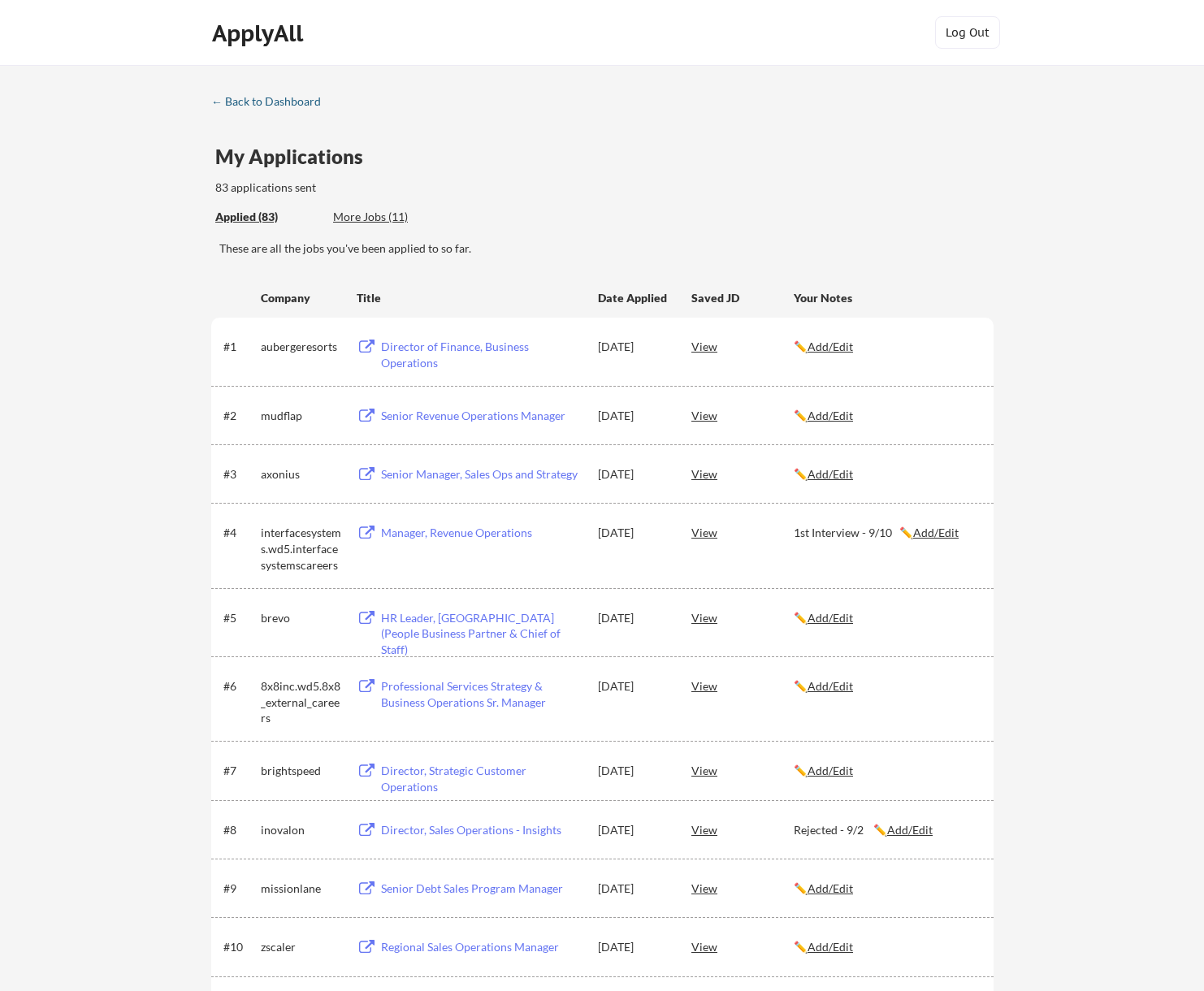
click at [280, 97] on div "← Back to Dashboard" at bounding box center [272, 102] width 122 height 11
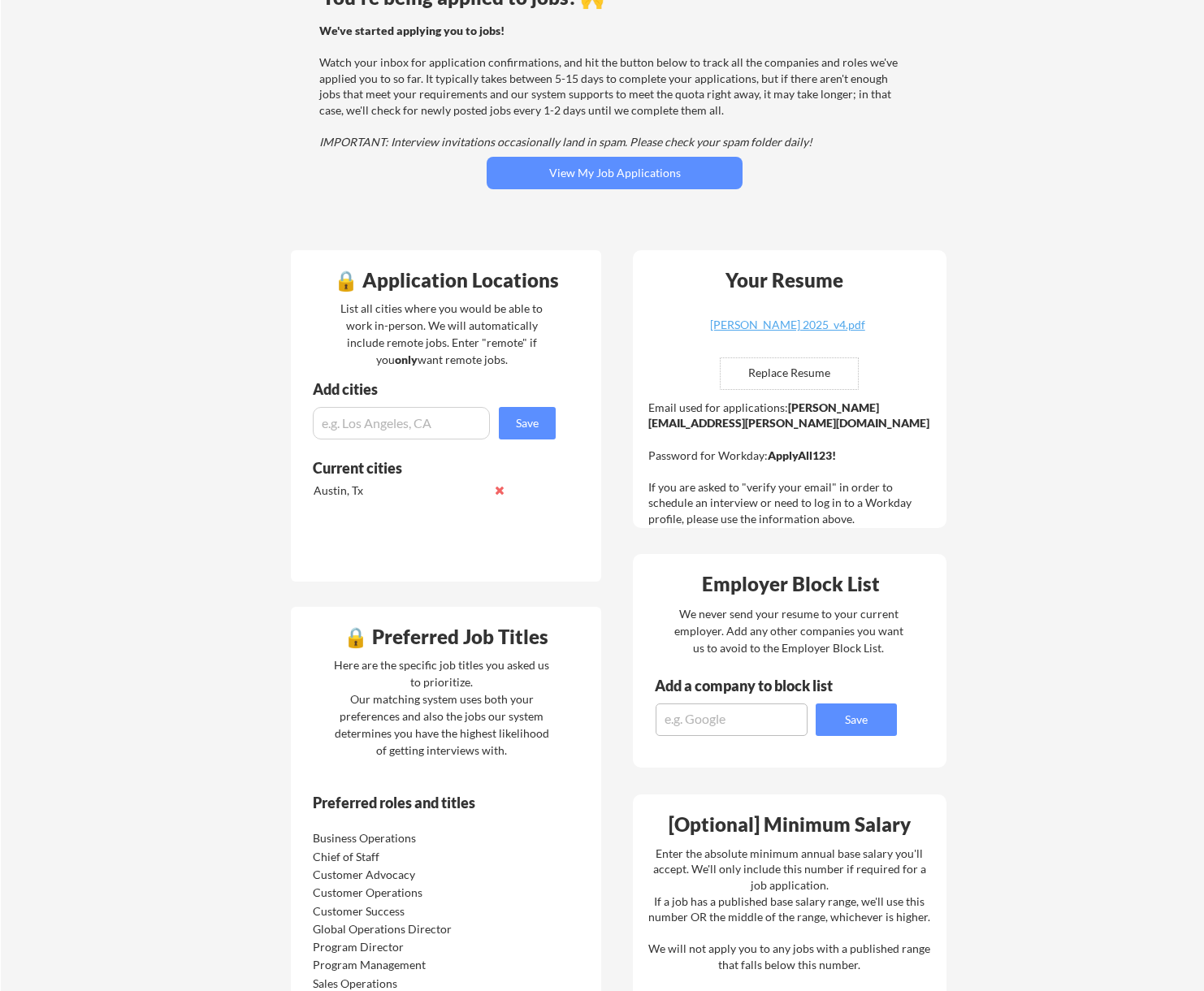
scroll to position [163, 0]
click at [750, 715] on textarea at bounding box center [731, 718] width 152 height 32
type textarea "Pure Storage"
click at [848, 710] on button "Save" at bounding box center [856, 718] width 81 height 32
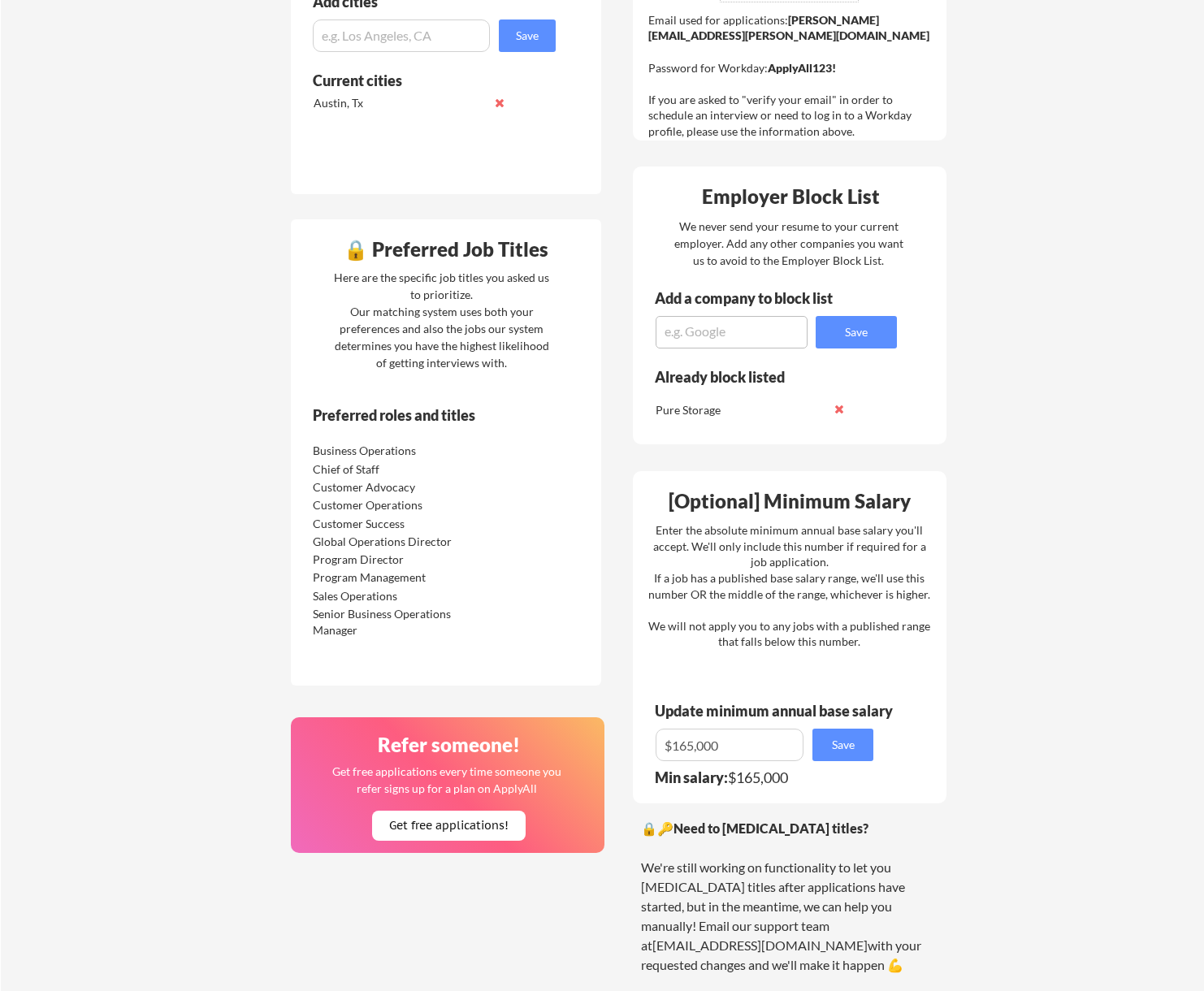
scroll to position [569, 0]
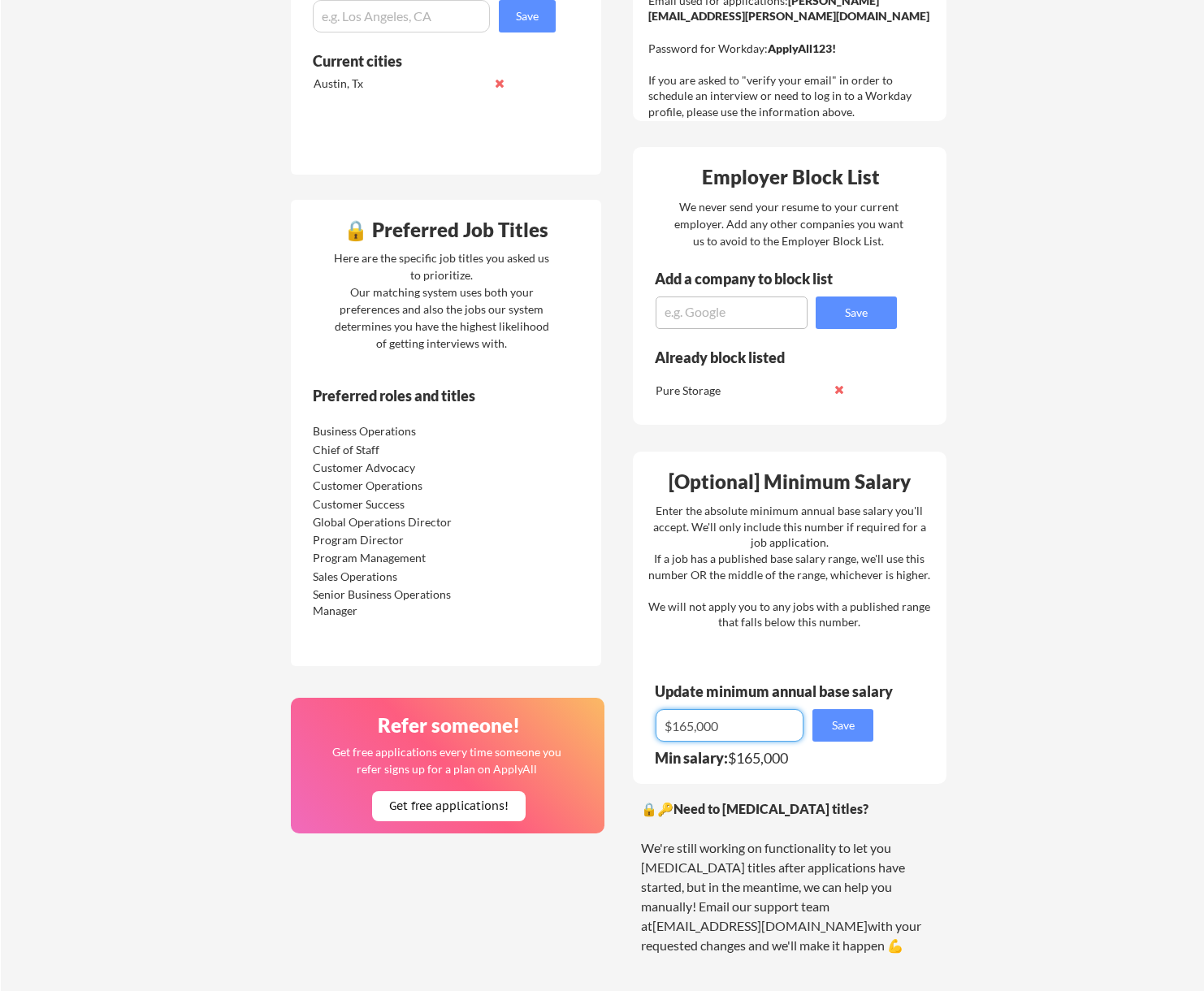
drag, startPoint x: 694, startPoint y: 727, endPoint x: 676, endPoint y: 727, distance: 18.0
click at [676, 727] on input "input" at bounding box center [730, 725] width 148 height 32
type input "$150,000"
click at [848, 717] on button "Save" at bounding box center [843, 725] width 61 height 32
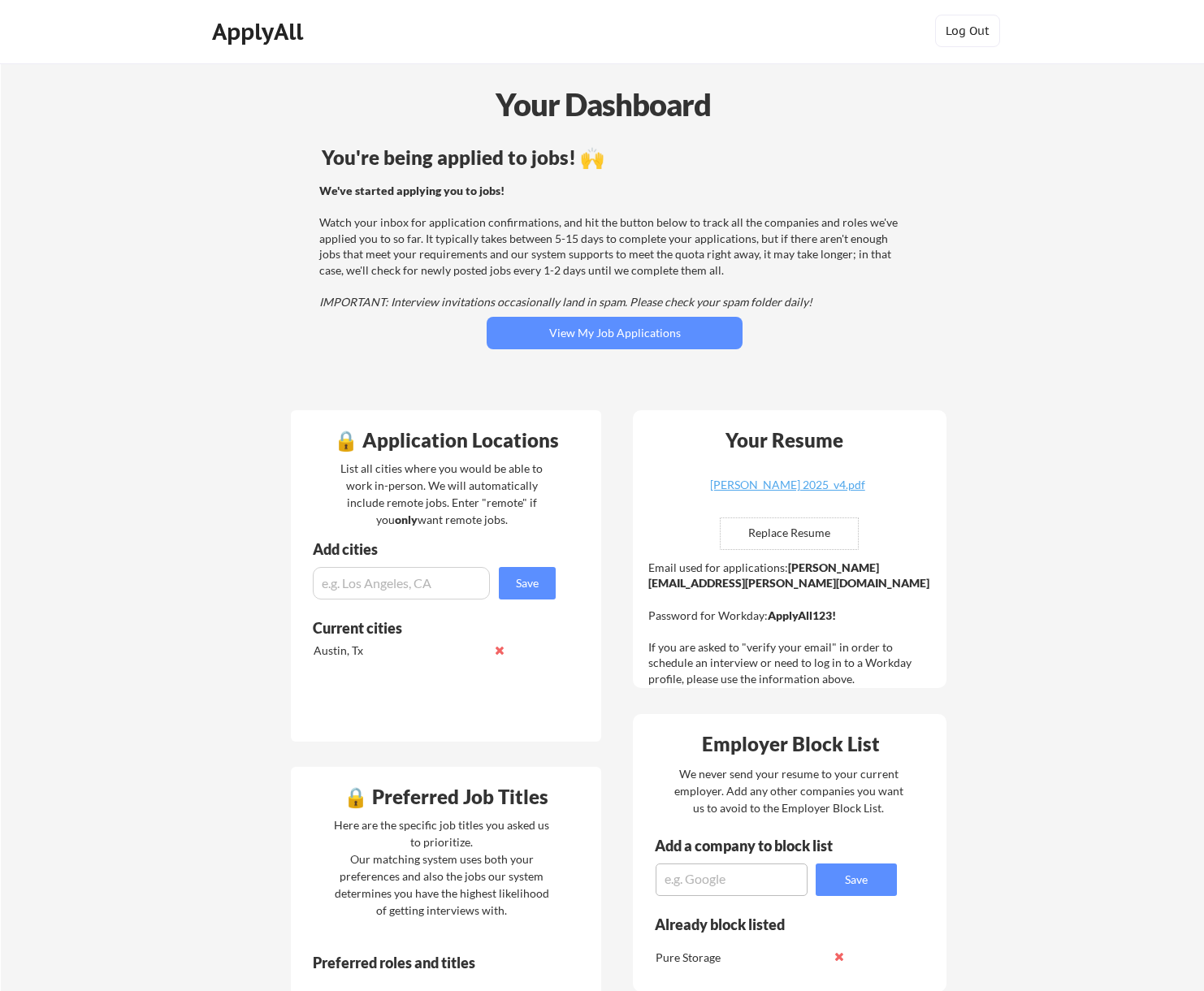
scroll to position [0, 0]
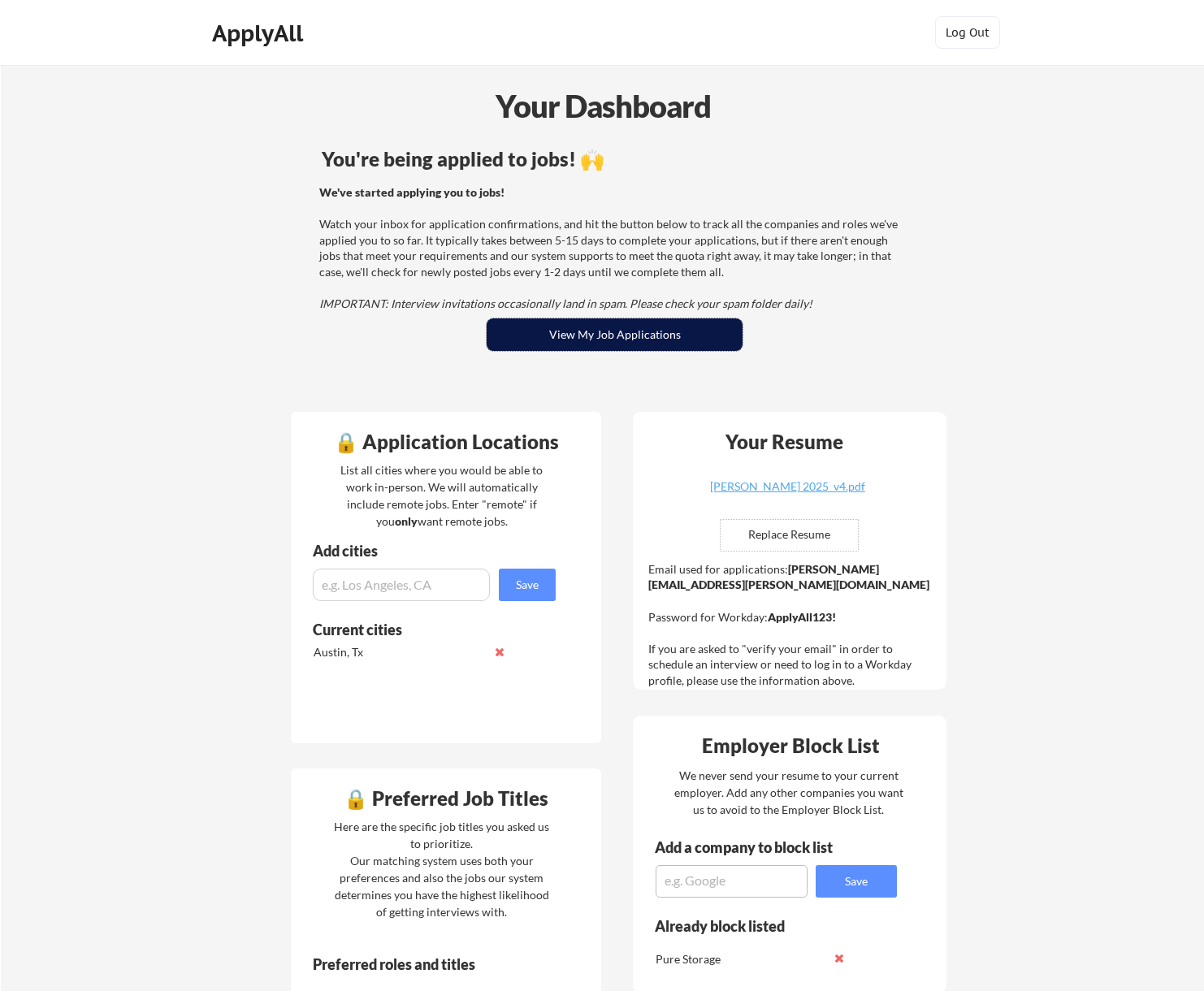
click at [608, 331] on button "View My Job Applications" at bounding box center [614, 334] width 256 height 32
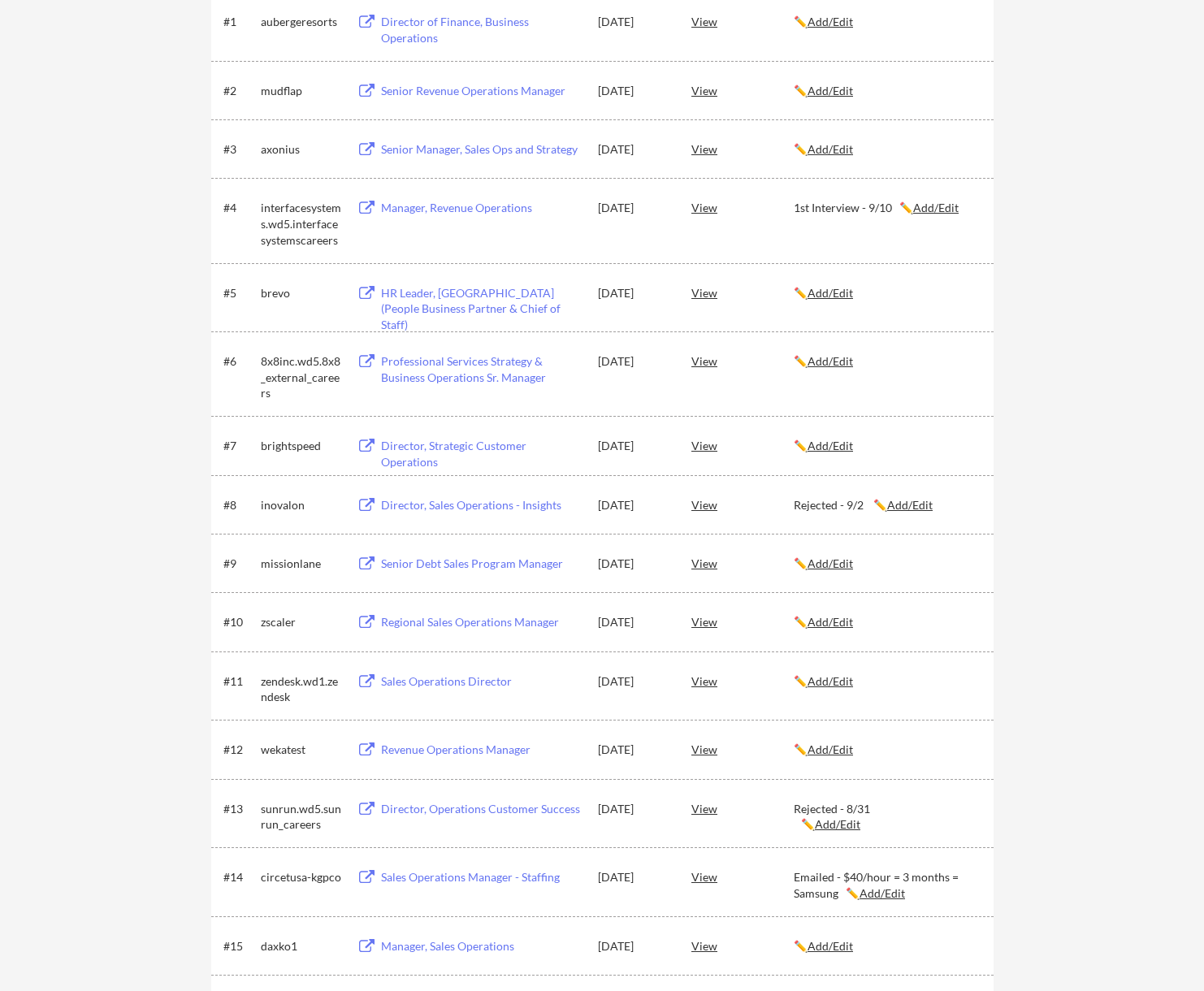
scroll to position [5061, 0]
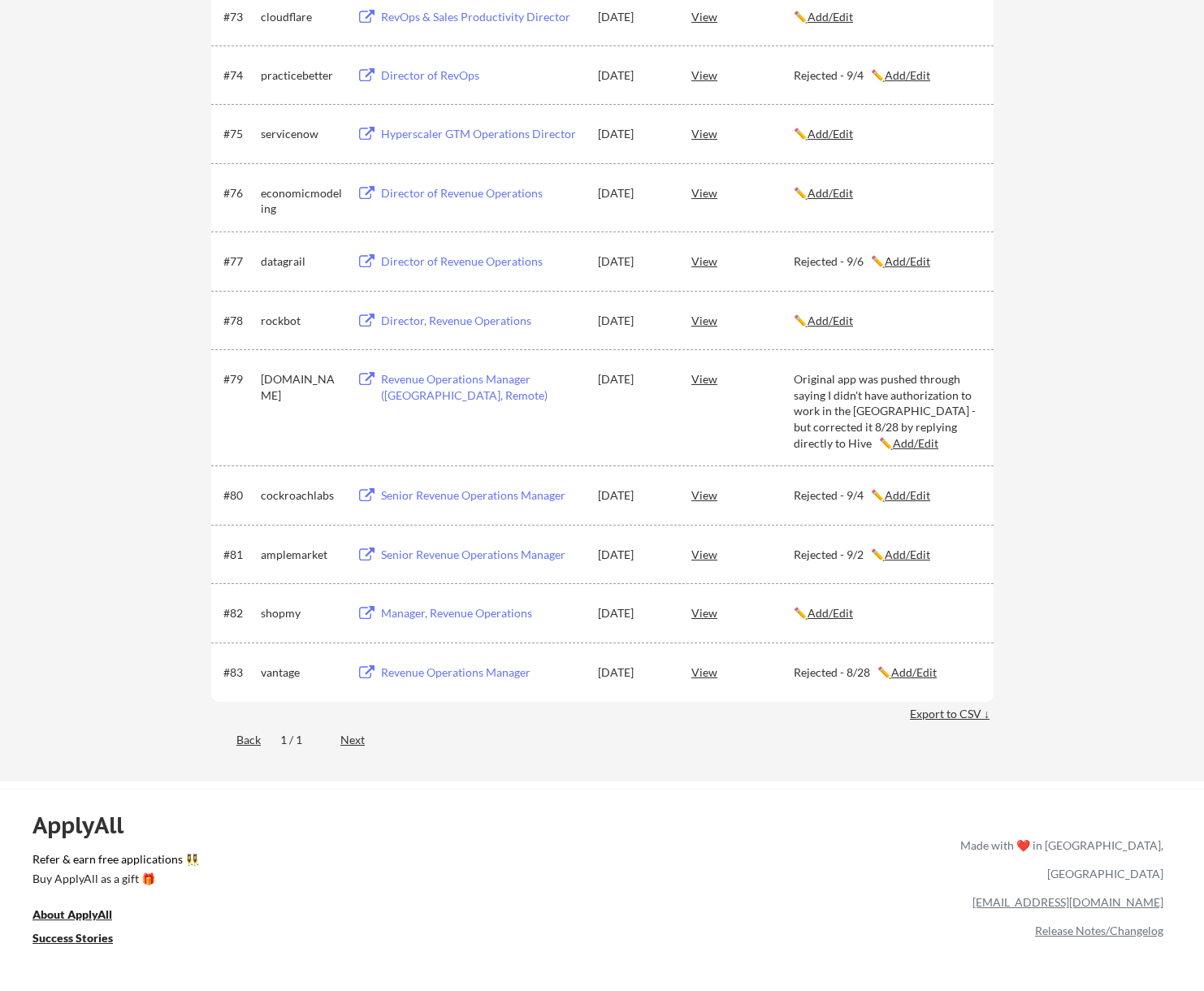
click at [408, 187] on div "Director of Revenue Operations" at bounding box center [482, 193] width 202 height 17
click at [827, 201] on div "✏️ Add/Edit" at bounding box center [887, 193] width 185 height 17
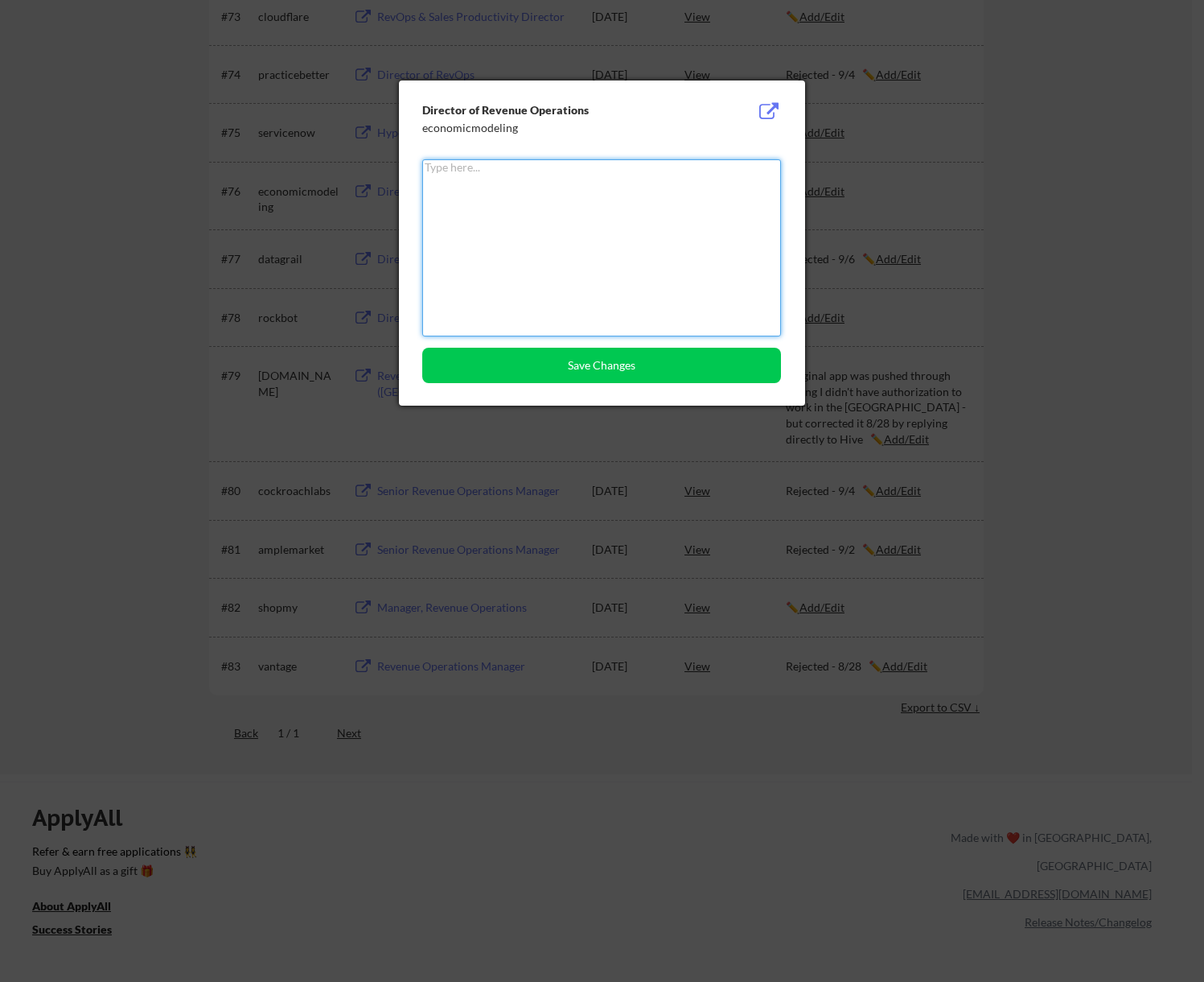
click at [593, 215] on textarea at bounding box center [602, 247] width 359 height 177
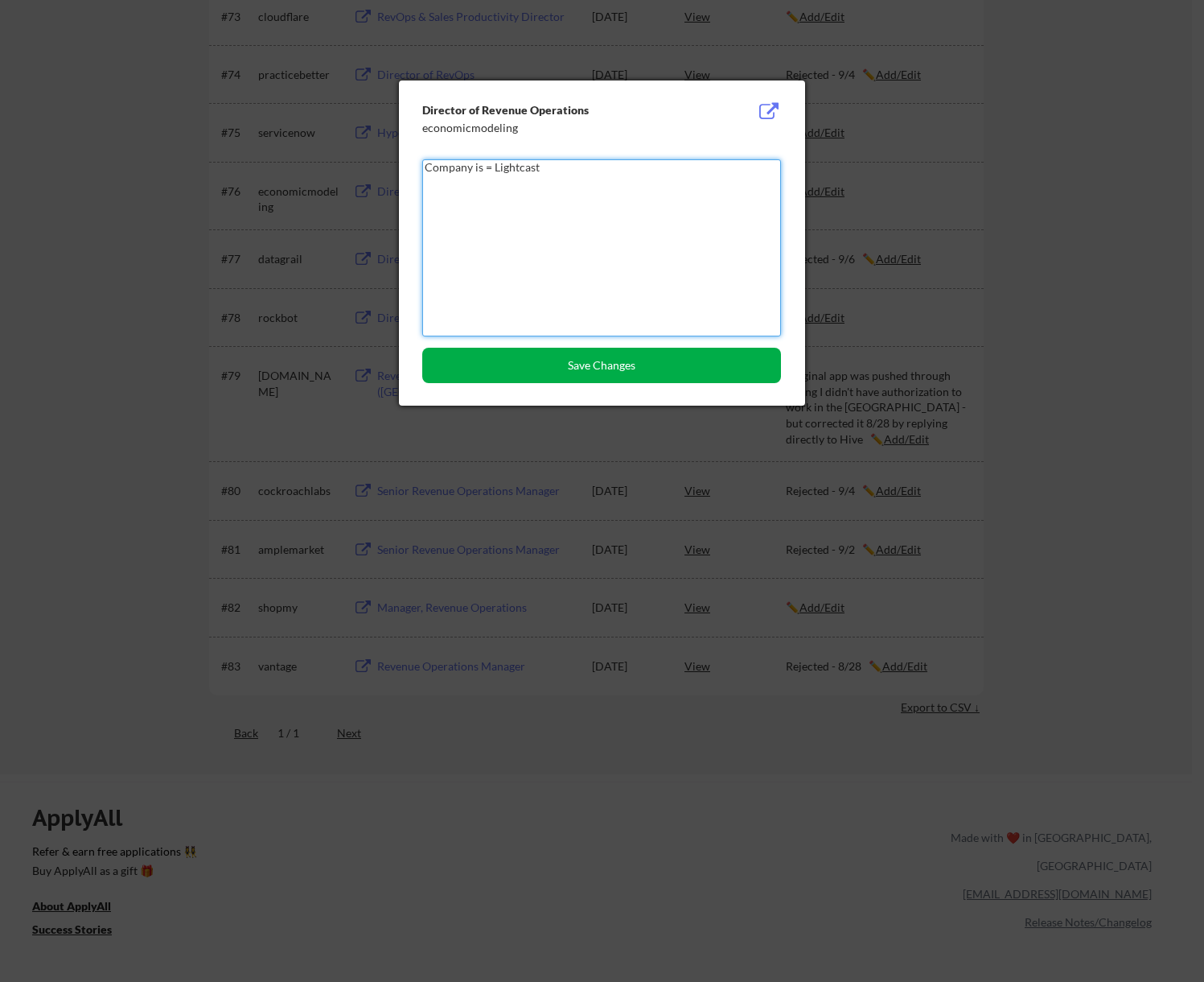
type textarea "Company is = Lightcast"
click at [579, 376] on button "Save Changes" at bounding box center [602, 366] width 359 height 36
